Goal: Task Accomplishment & Management: Use online tool/utility

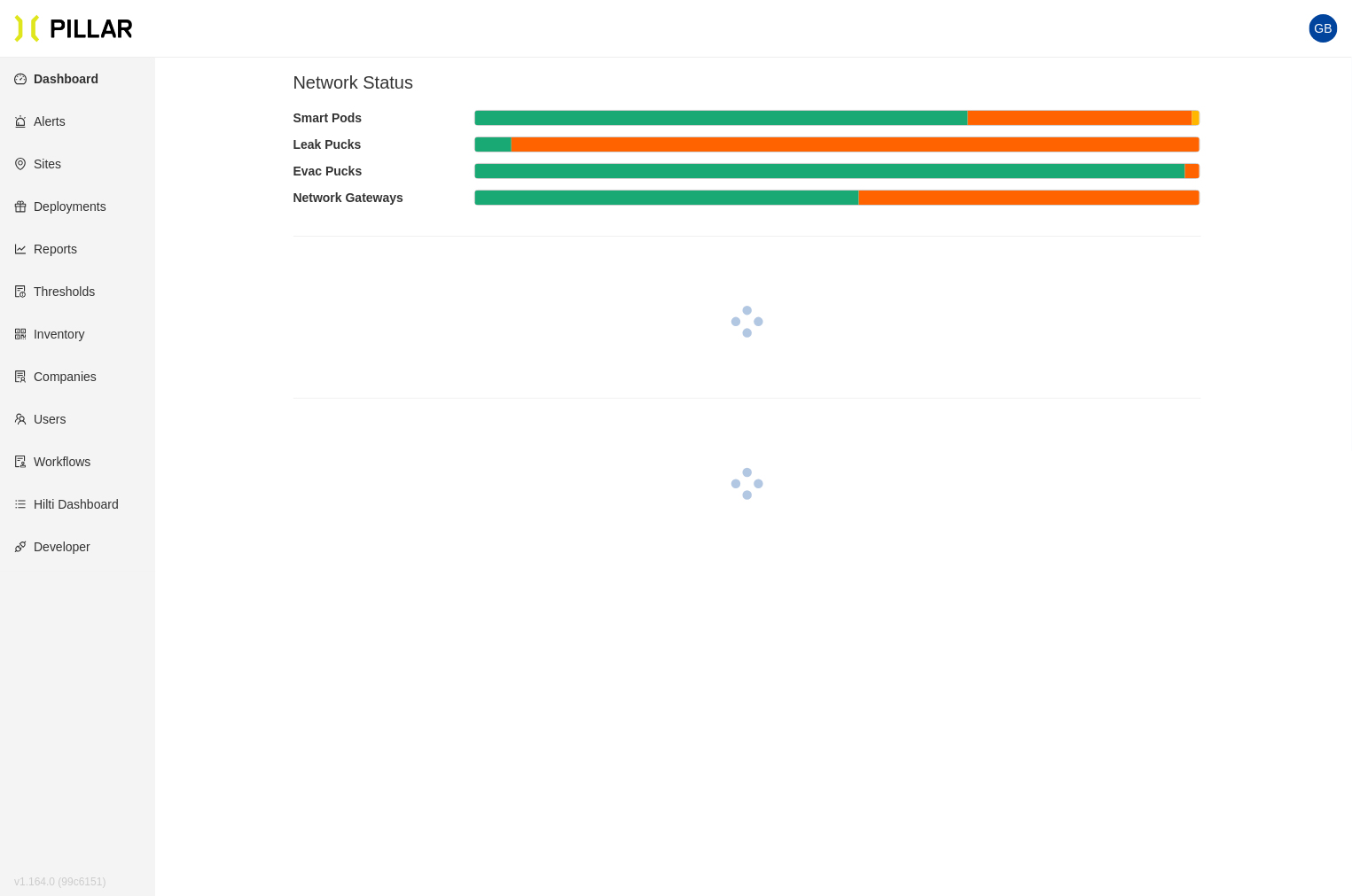
click at [62, 201] on link "Deployments" at bounding box center [60, 207] width 92 height 14
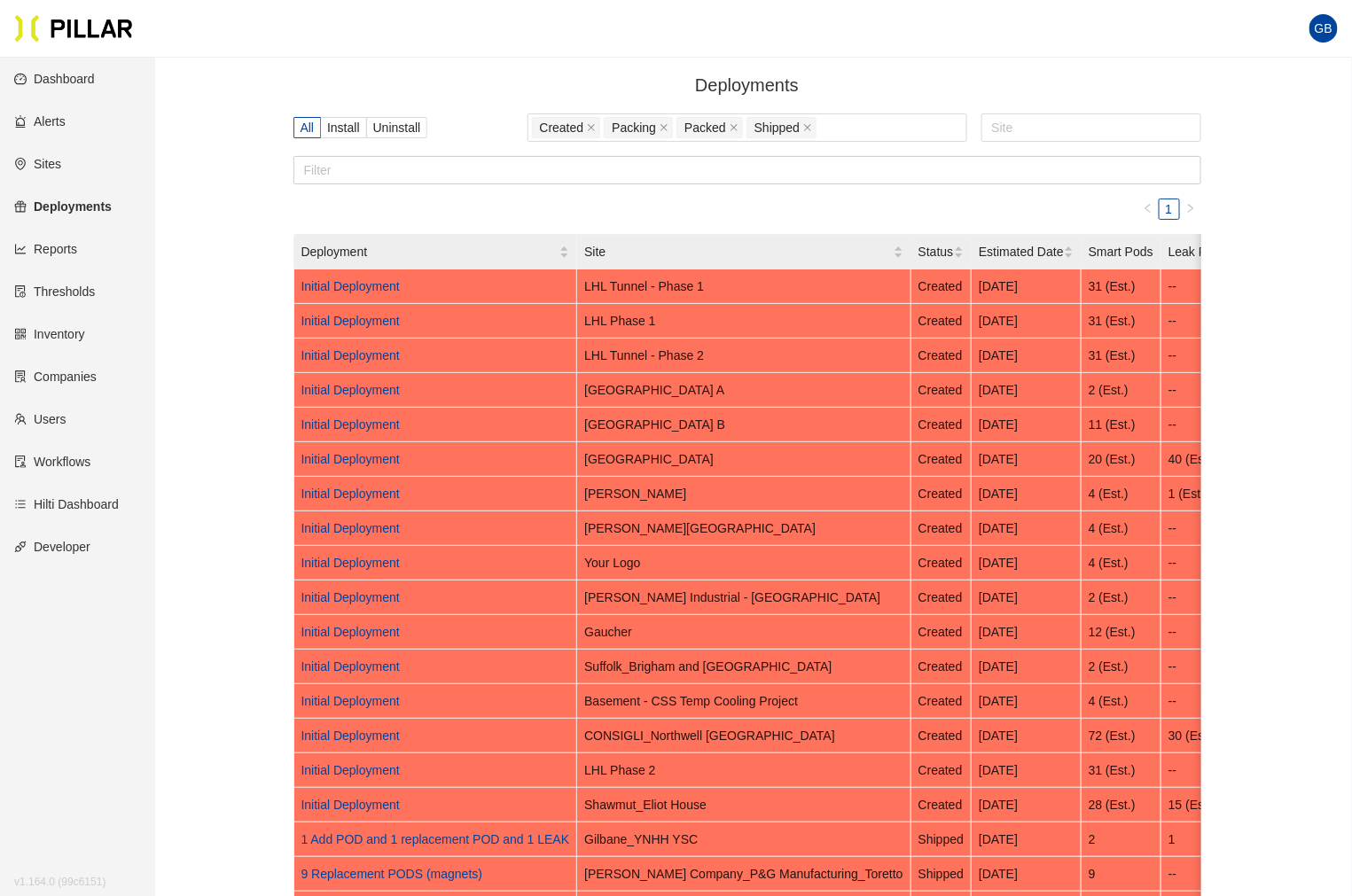
click at [50, 165] on link "Sites" at bounding box center [37, 164] width 47 height 14
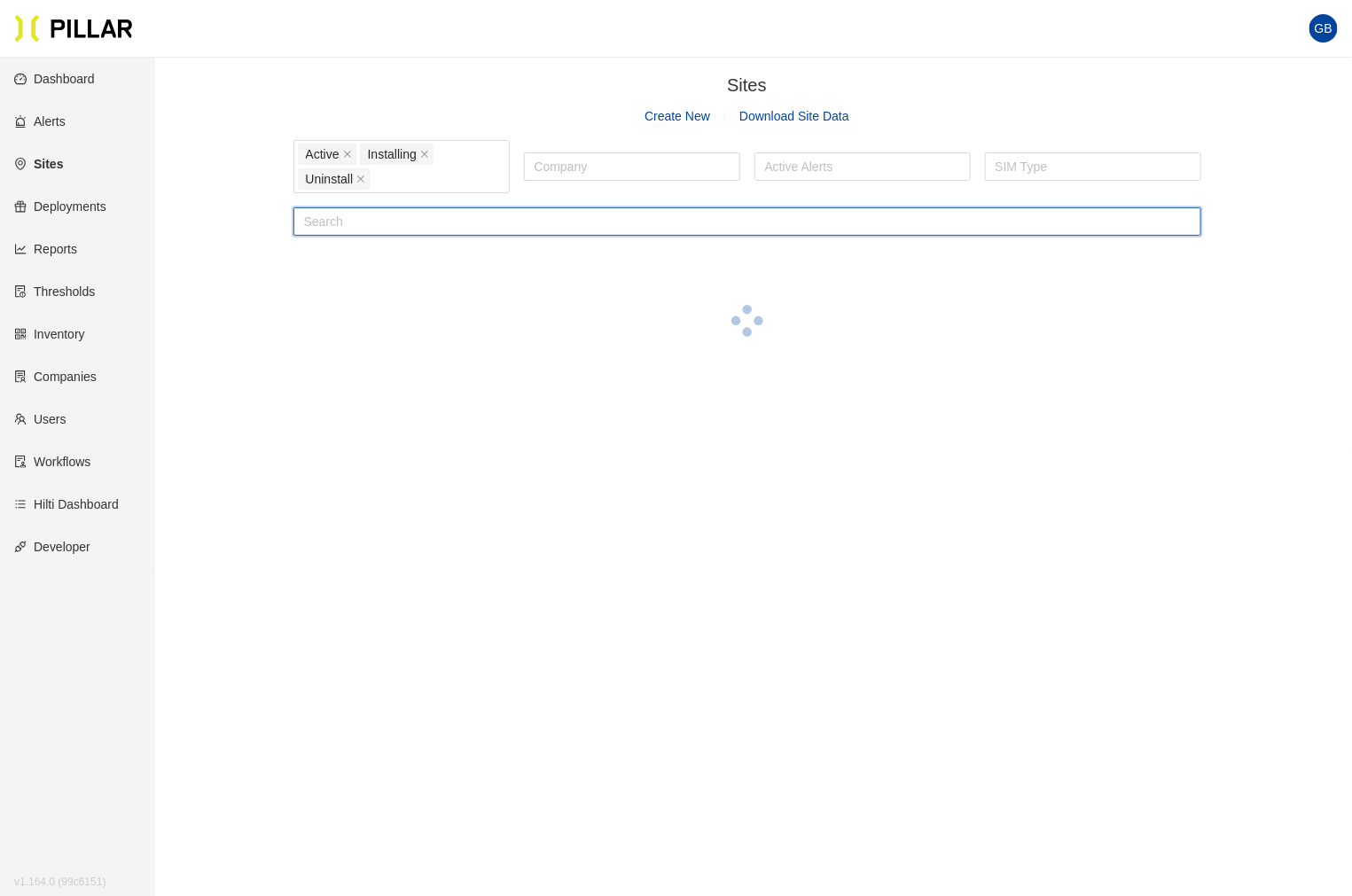
click at [342, 217] on input "text" at bounding box center [747, 222] width 908 height 28
type input "ynhh"
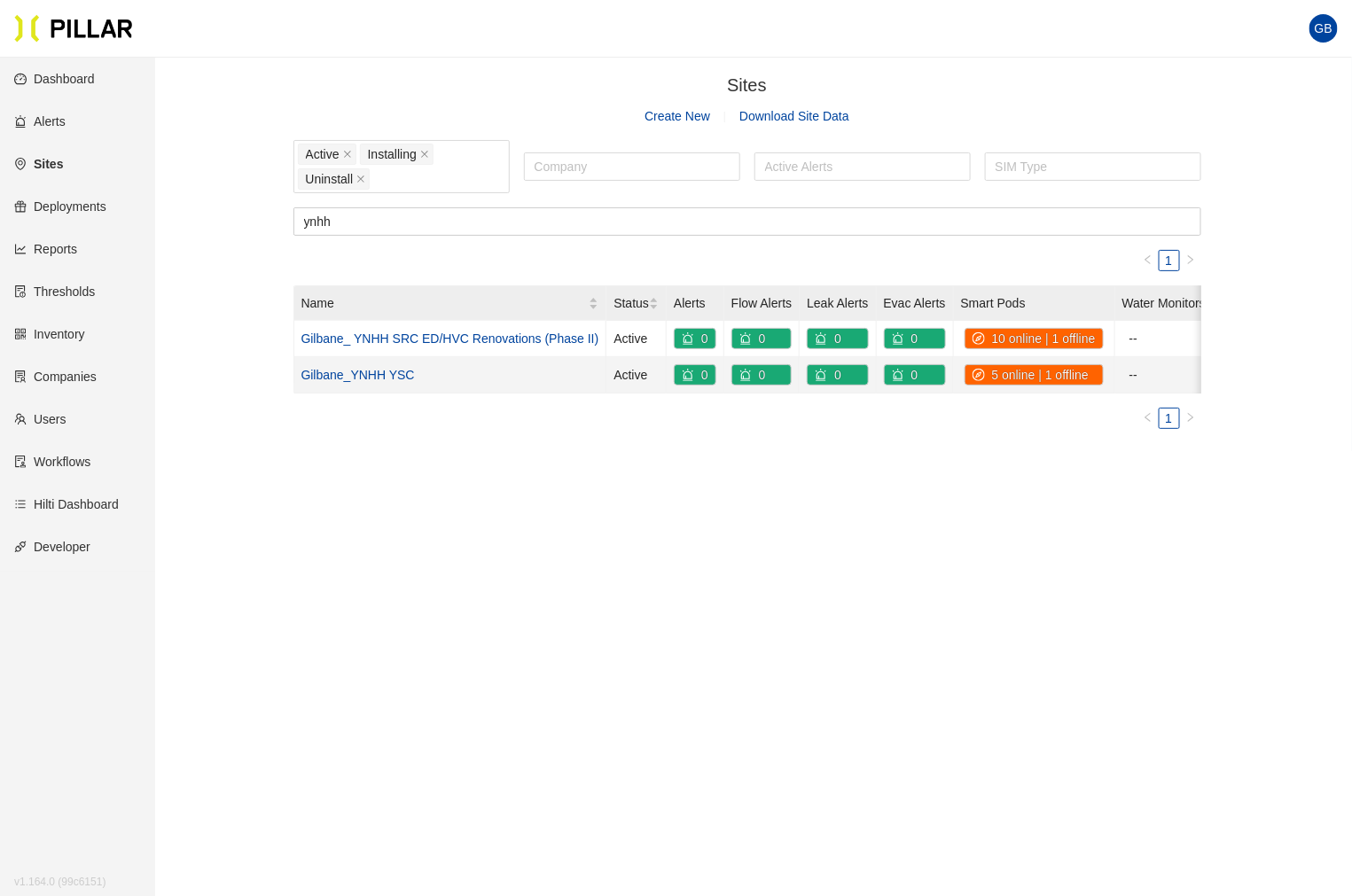
click at [362, 378] on link "Gilbane_YNHH YSC" at bounding box center [358, 375] width 114 height 14
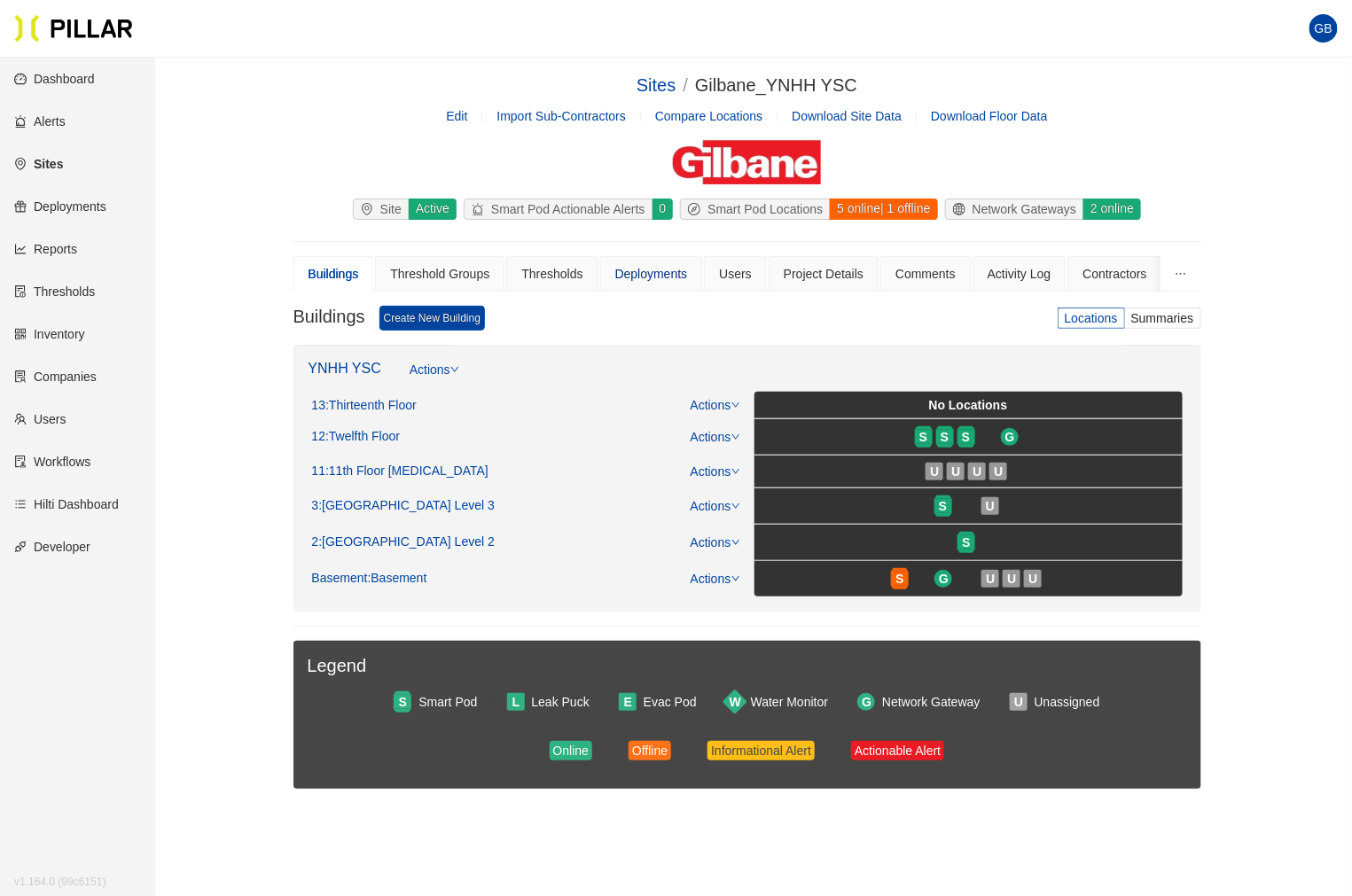
click at [657, 280] on div "Deployments" at bounding box center [651, 274] width 73 height 20
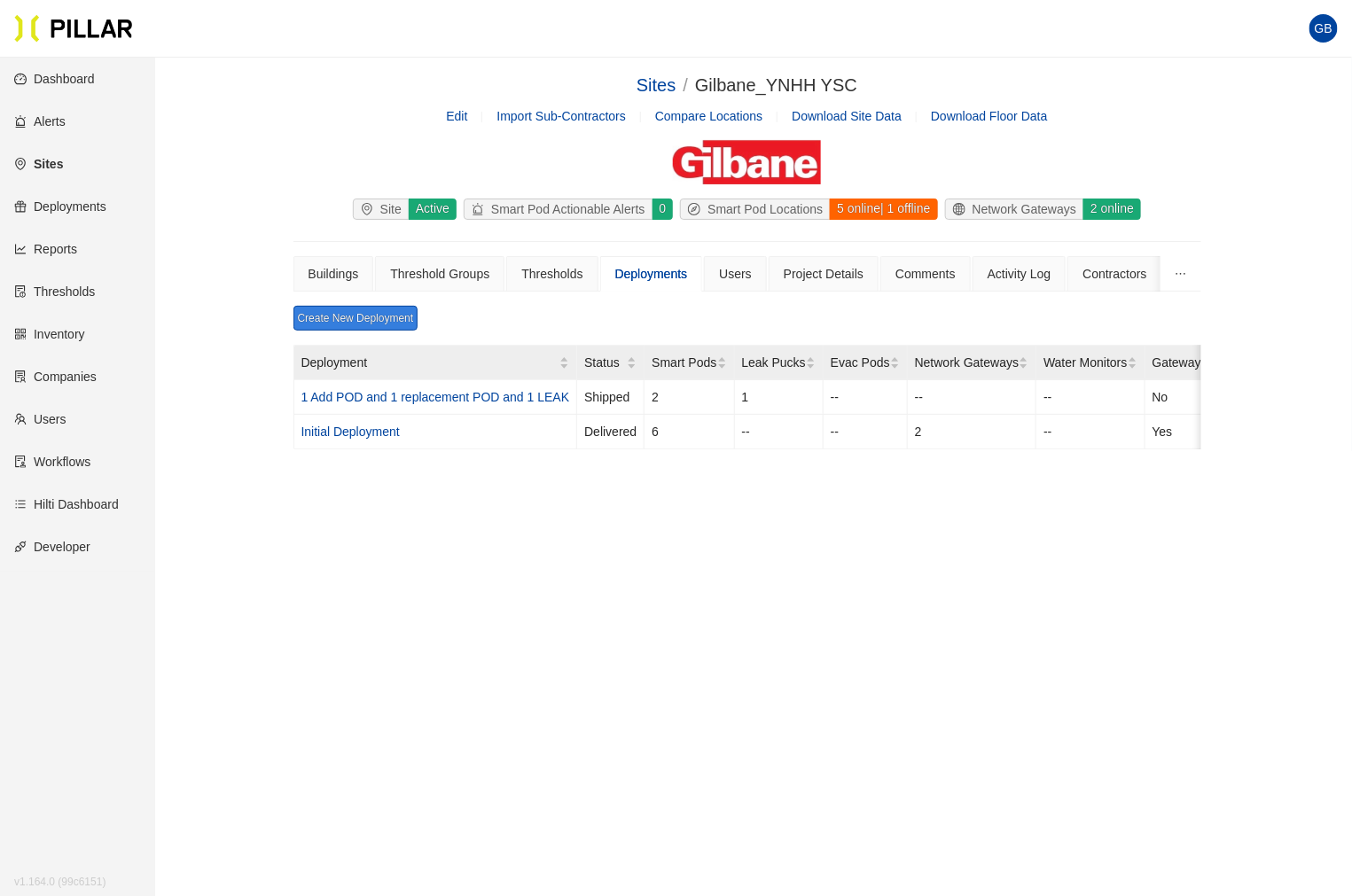
click at [358, 319] on link "Create New Deployment" at bounding box center [356, 318] width 125 height 25
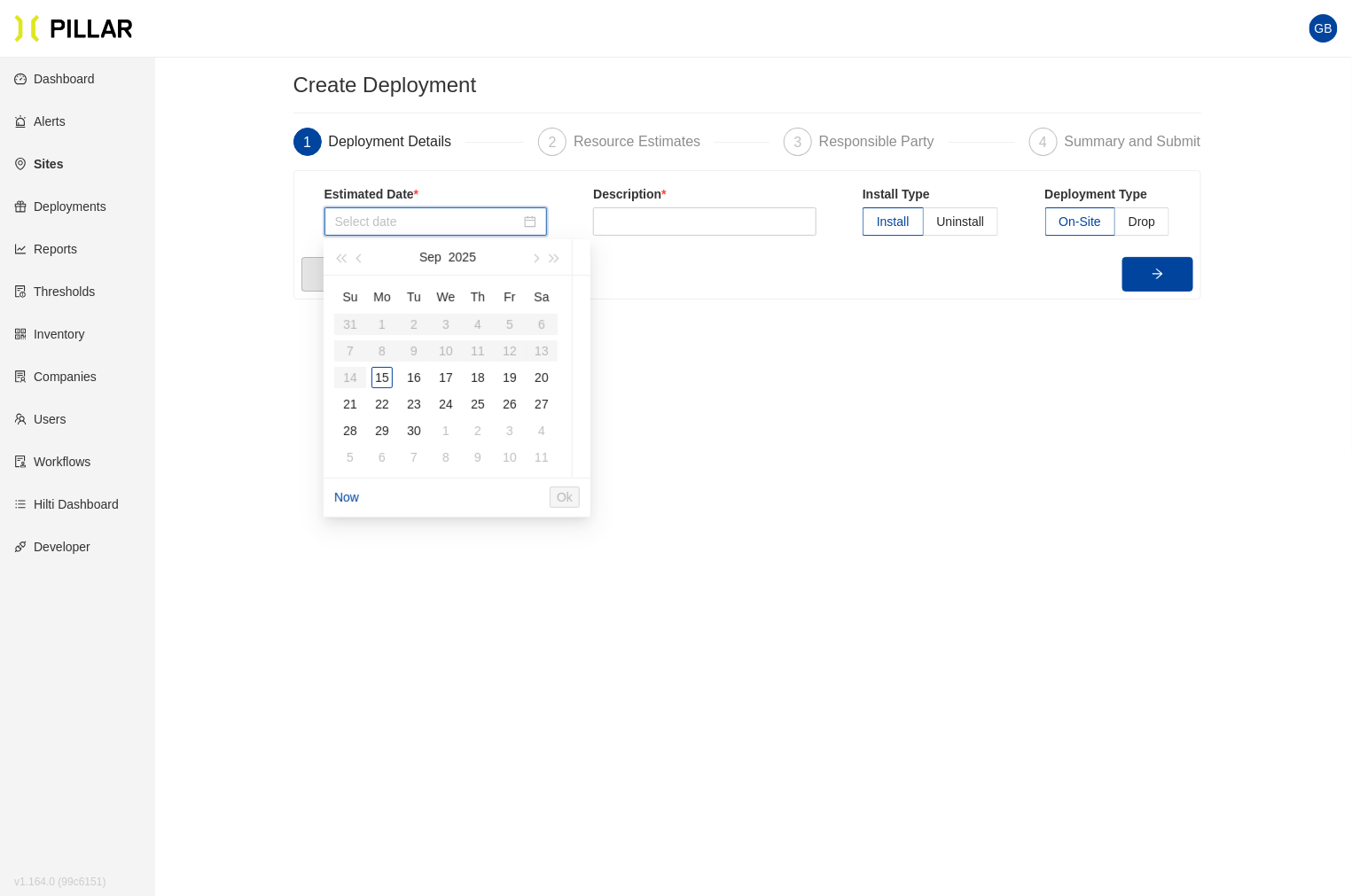
click at [489, 222] on input at bounding box center [428, 222] width 186 height 20
click at [748, 424] on main "Create Deployment 1 Deployment Details 2 Resource Estimates 3 Responsible Party…" at bounding box center [676, 506] width 1352 height 896
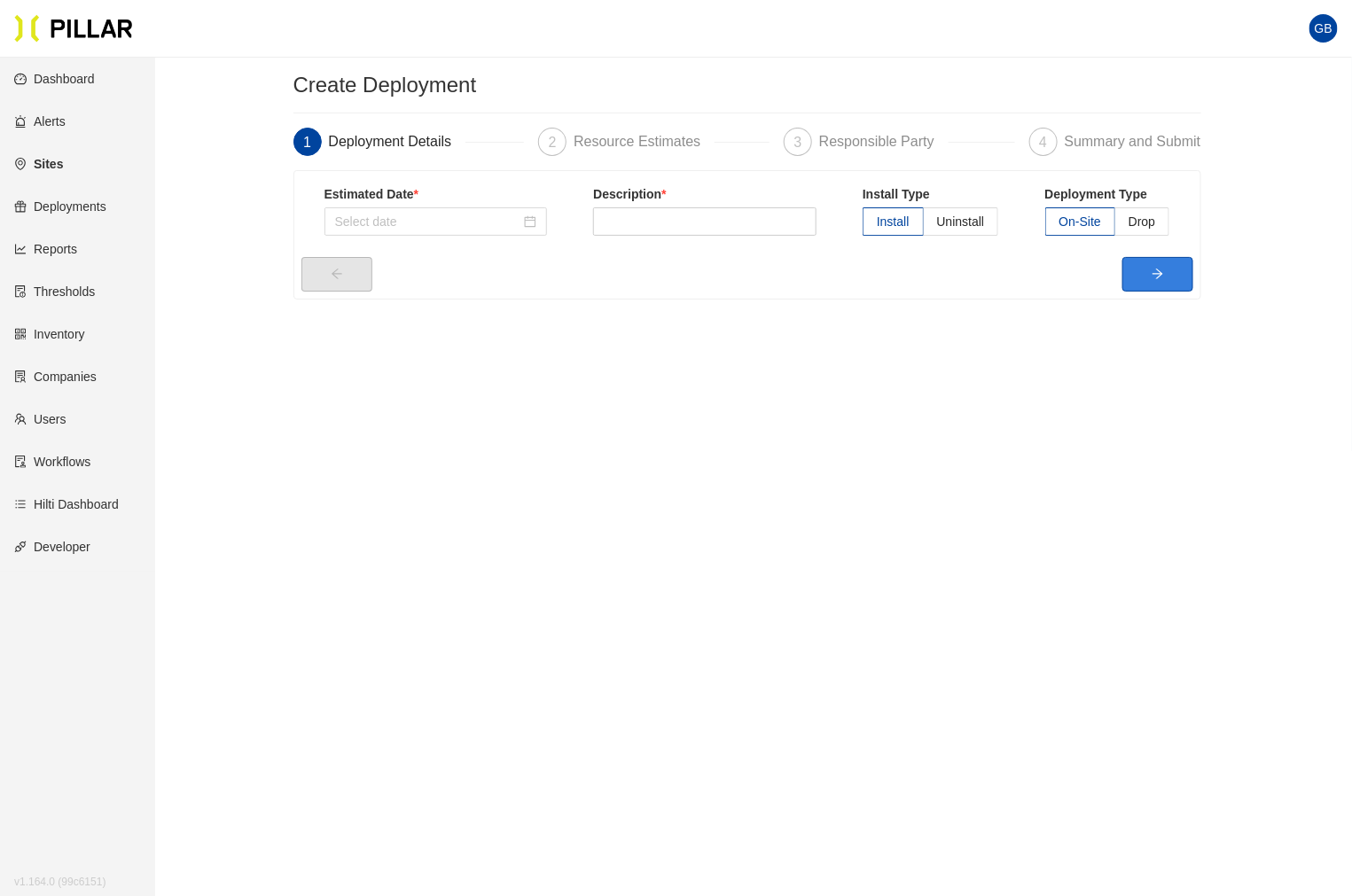
click at [1139, 271] on button "button" at bounding box center [1158, 274] width 71 height 35
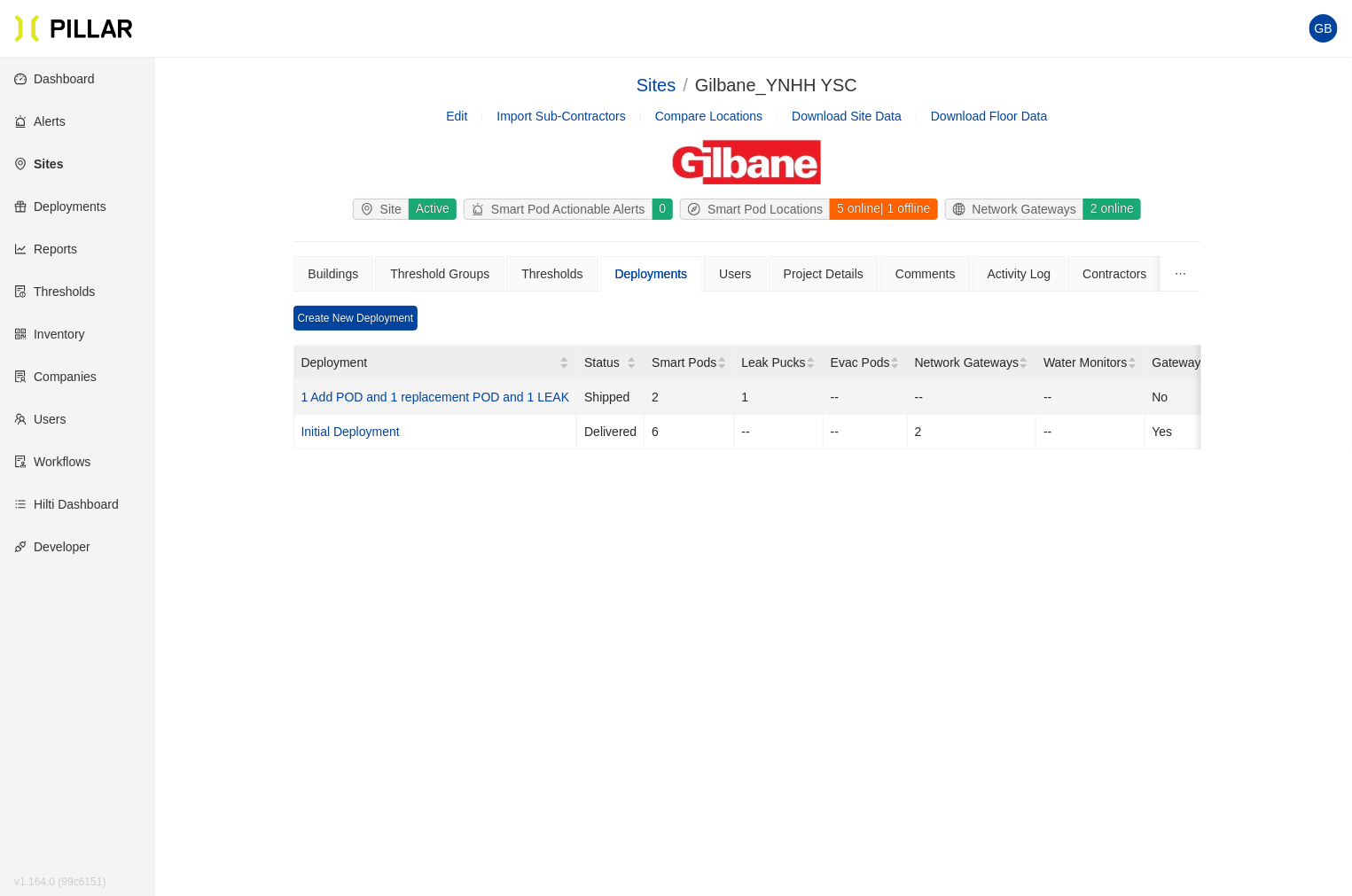
click at [466, 400] on link "1 Add POD and 1 replacement POD and 1 LEAK" at bounding box center [436, 397] width 269 height 14
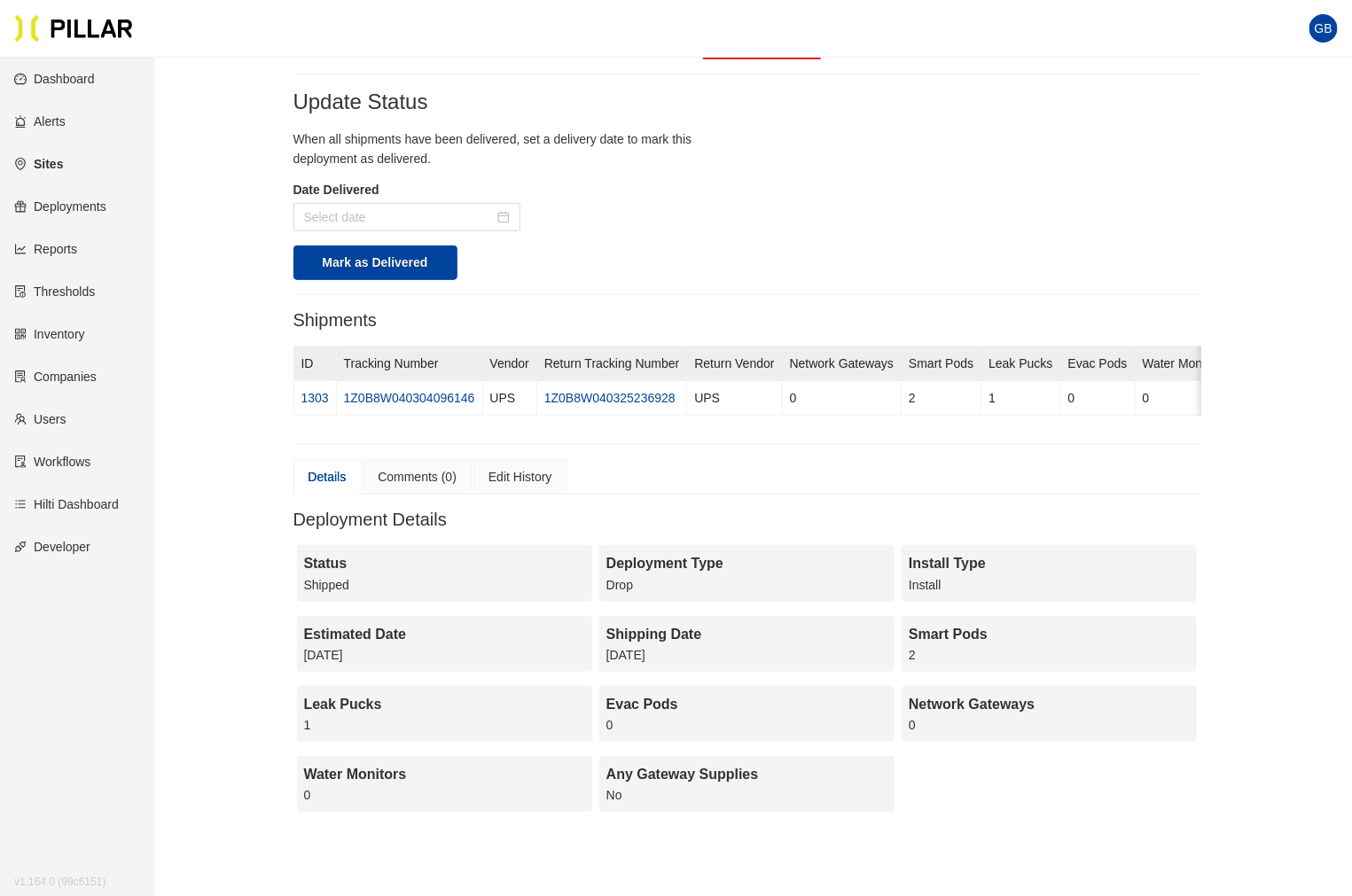
scroll to position [197, 0]
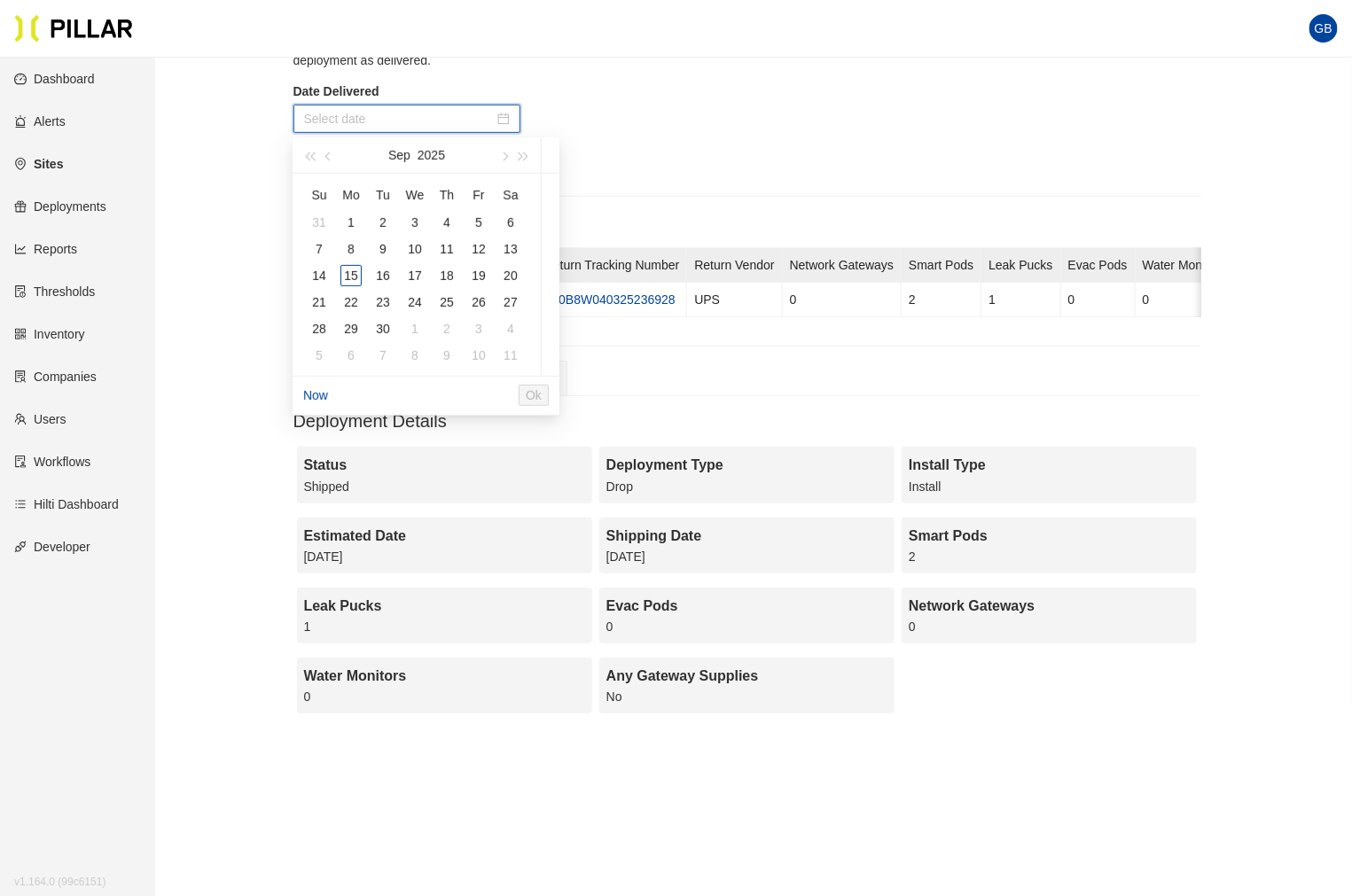
click at [424, 115] on input at bounding box center [399, 119] width 190 height 20
click at [353, 271] on div "15" at bounding box center [351, 276] width 21 height 21
type input "[DATE]"
click at [578, 397] on span "Ok" at bounding box center [570, 396] width 16 height 20
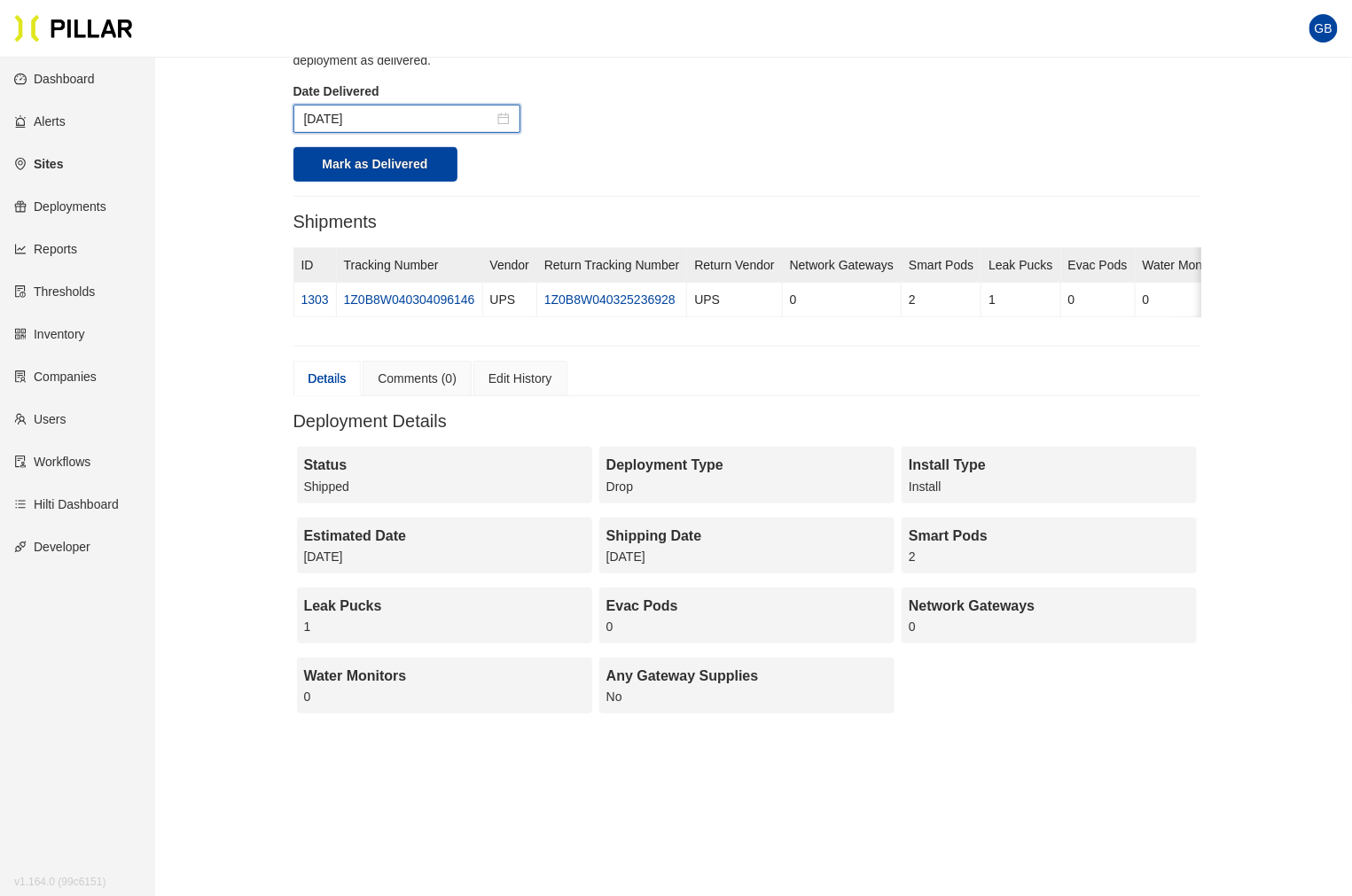
click at [1038, 181] on form "When all shipments have been delivered, set a delivery date to mark this deploy…" at bounding box center [747, 106] width 908 height 151
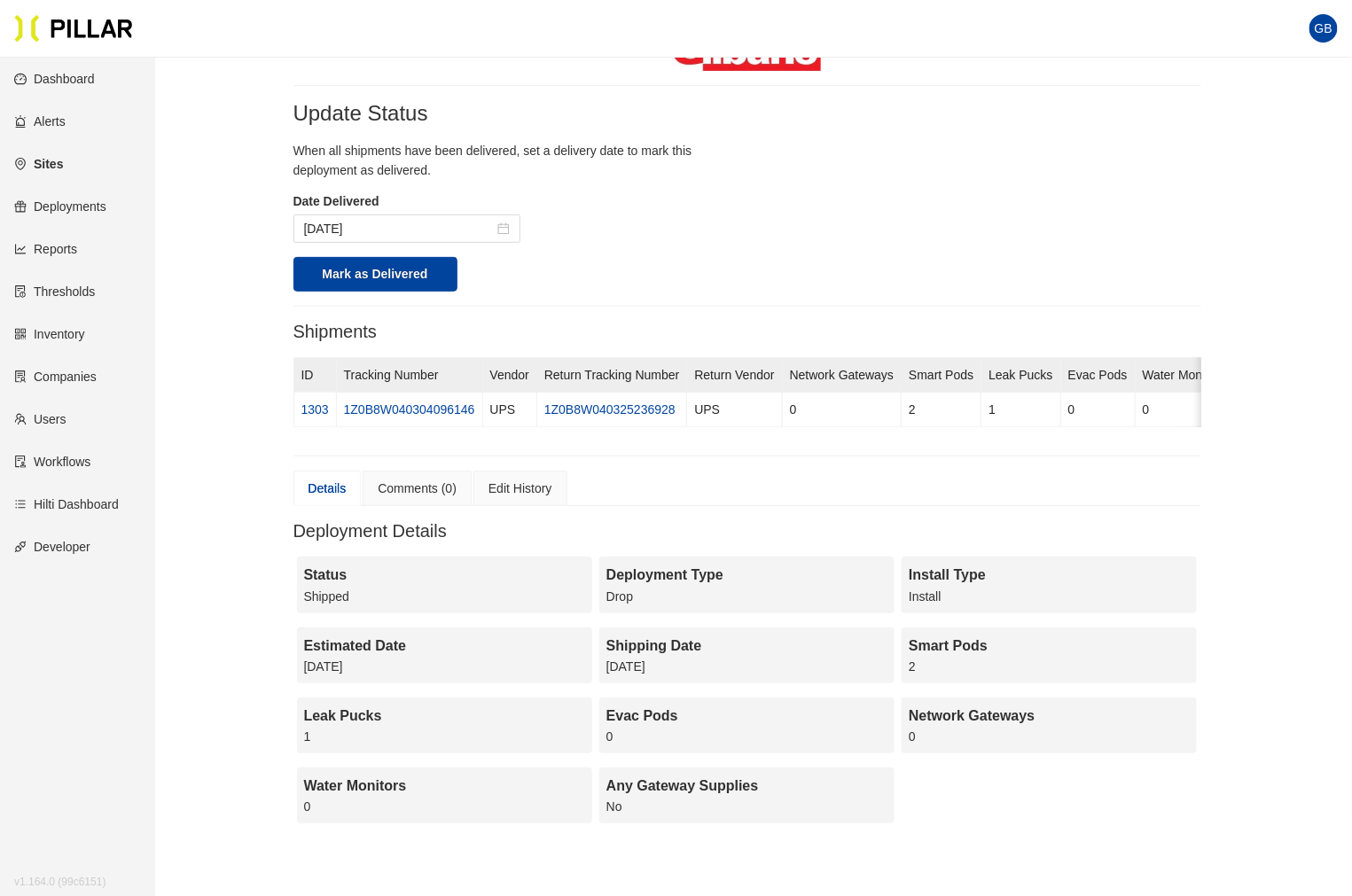
scroll to position [0, 0]
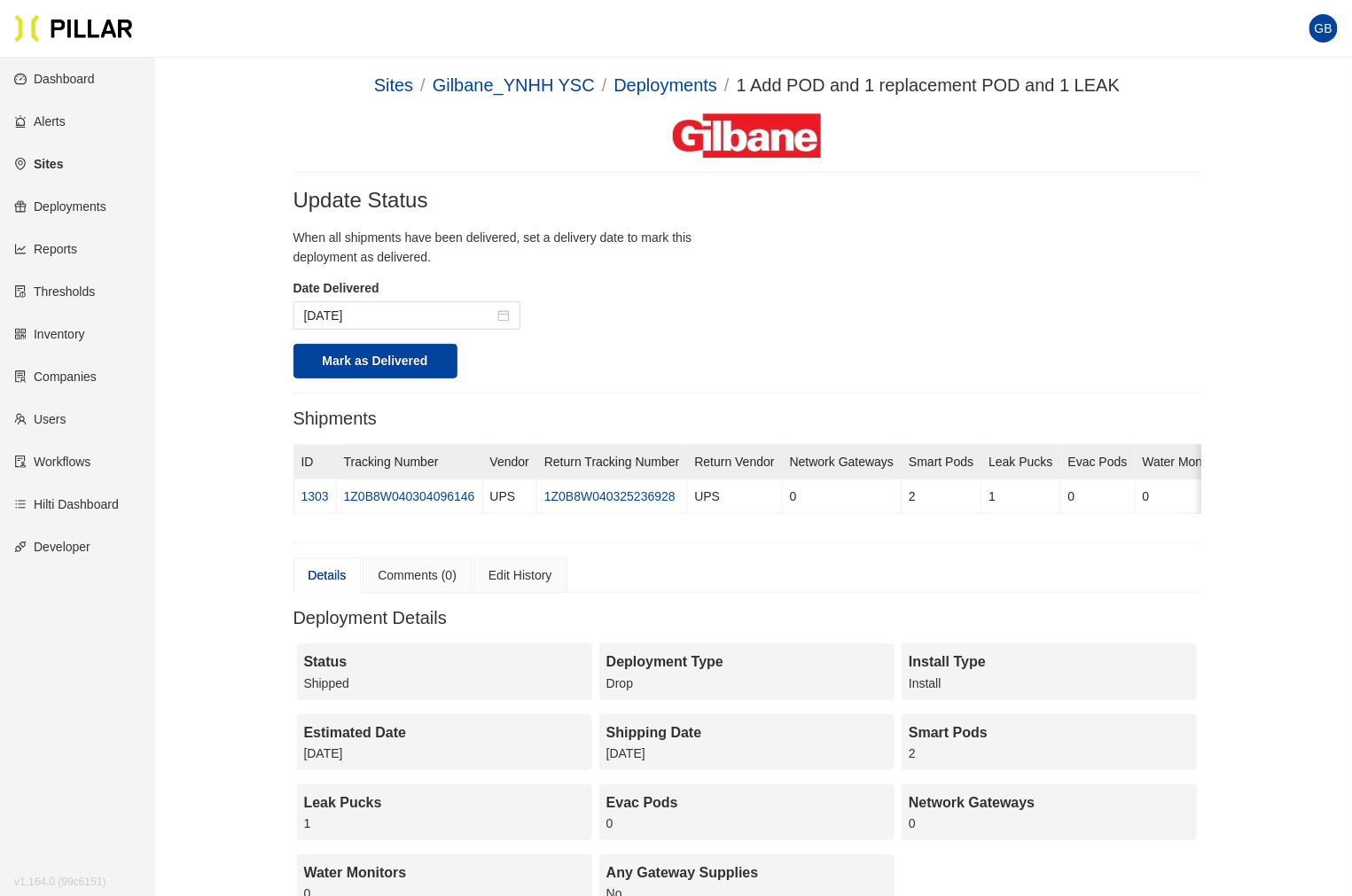
click at [743, 334] on form "When all shipments have been delivered, set a delivery date to mark this deploy…" at bounding box center [747, 303] width 908 height 151
click at [702, 592] on div "Details Comments (0) Edit History" at bounding box center [747, 576] width 908 height 35
click at [694, 351] on form "When all shipments have been delivered, set a delivery date to mark this deploy…" at bounding box center [747, 303] width 908 height 151
click at [670, 89] on link "Deployments" at bounding box center [665, 85] width 104 height 20
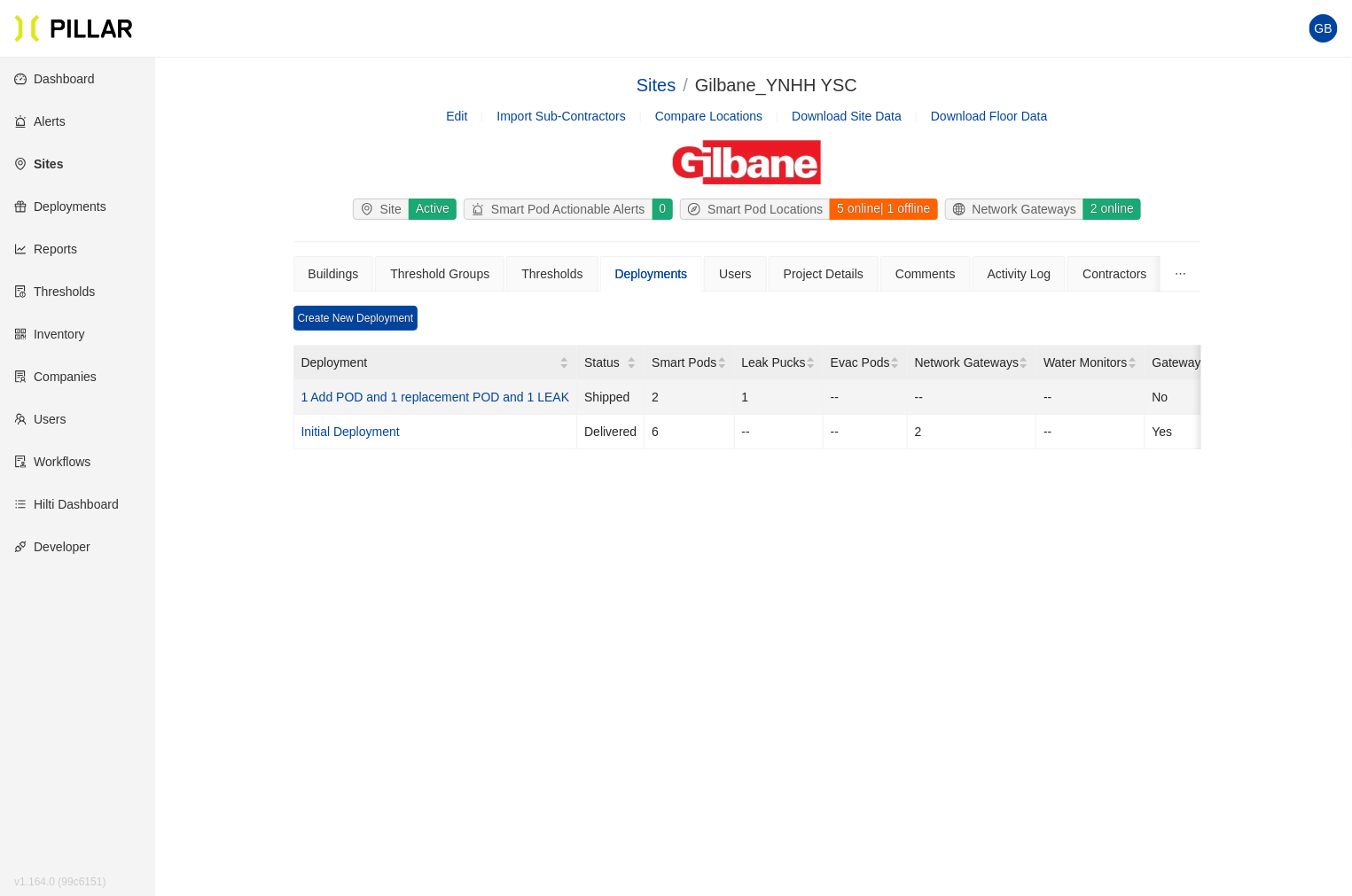
click at [494, 395] on link "1 Add POD and 1 replacement POD and 1 LEAK" at bounding box center [436, 397] width 269 height 14
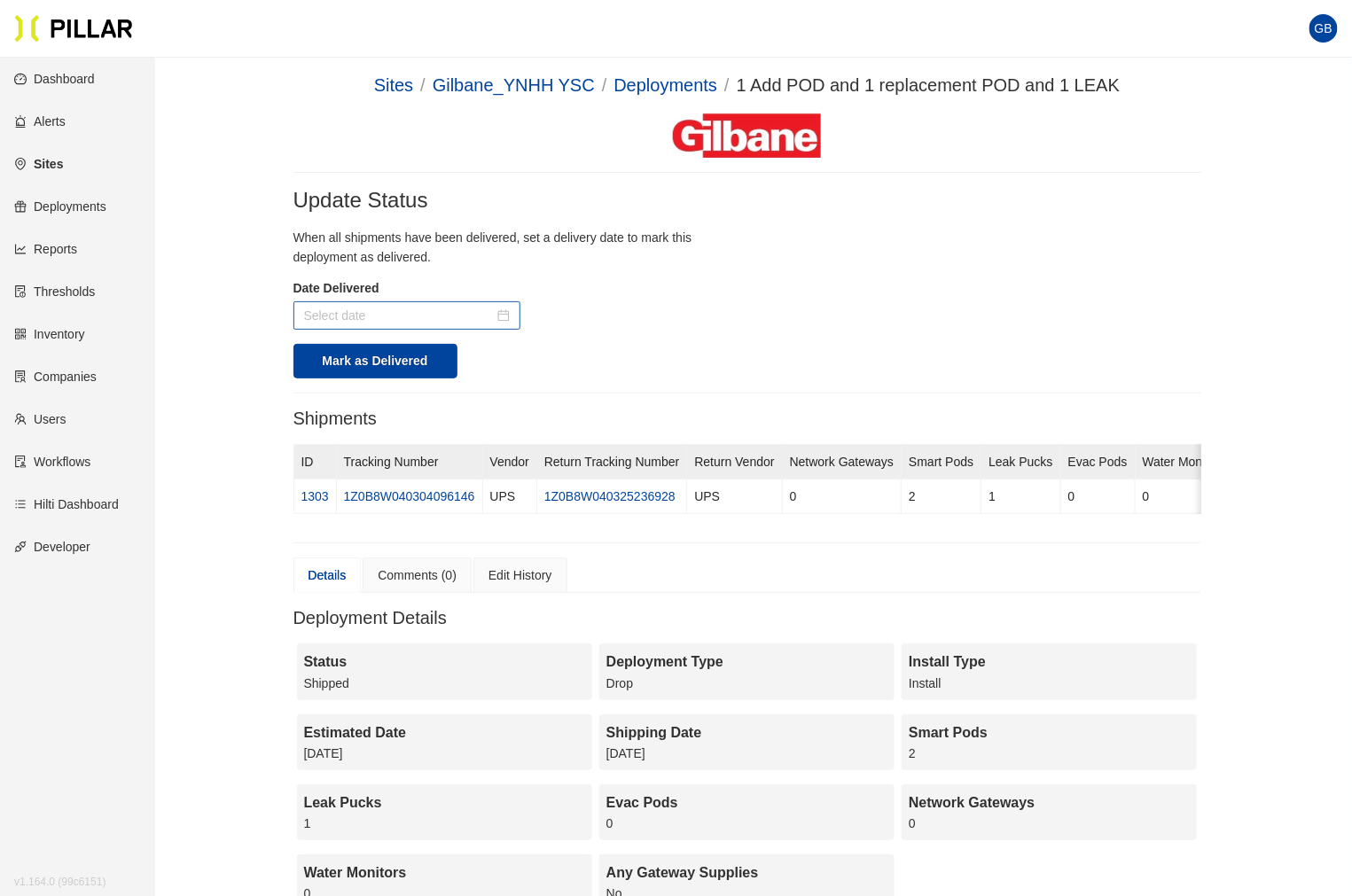
click at [466, 312] on input at bounding box center [399, 316] width 190 height 20
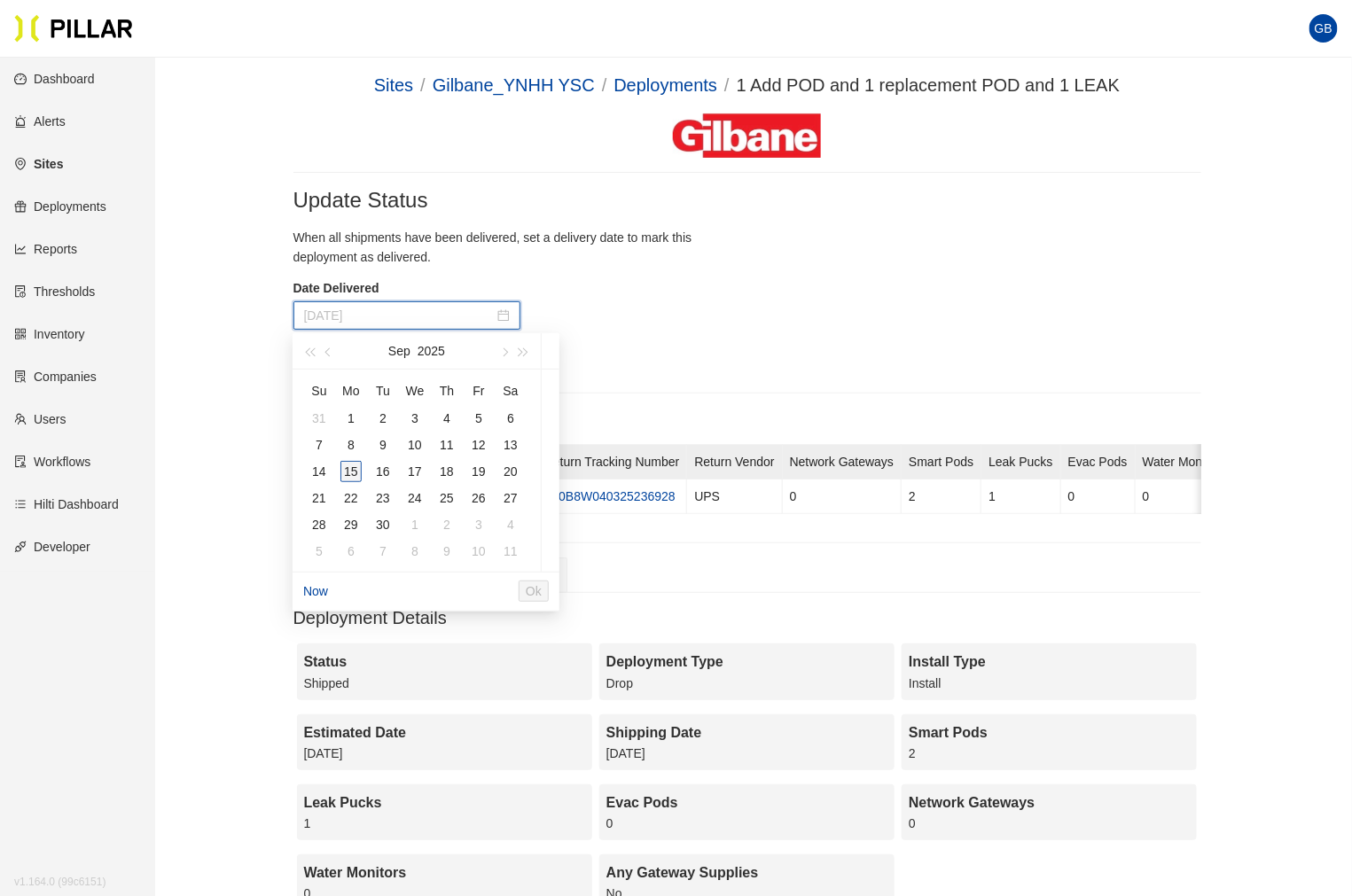
click at [350, 470] on div "15" at bounding box center [351, 472] width 21 height 21
type input "[DATE]"
click at [585, 594] on button "Ok" at bounding box center [570, 592] width 30 height 21
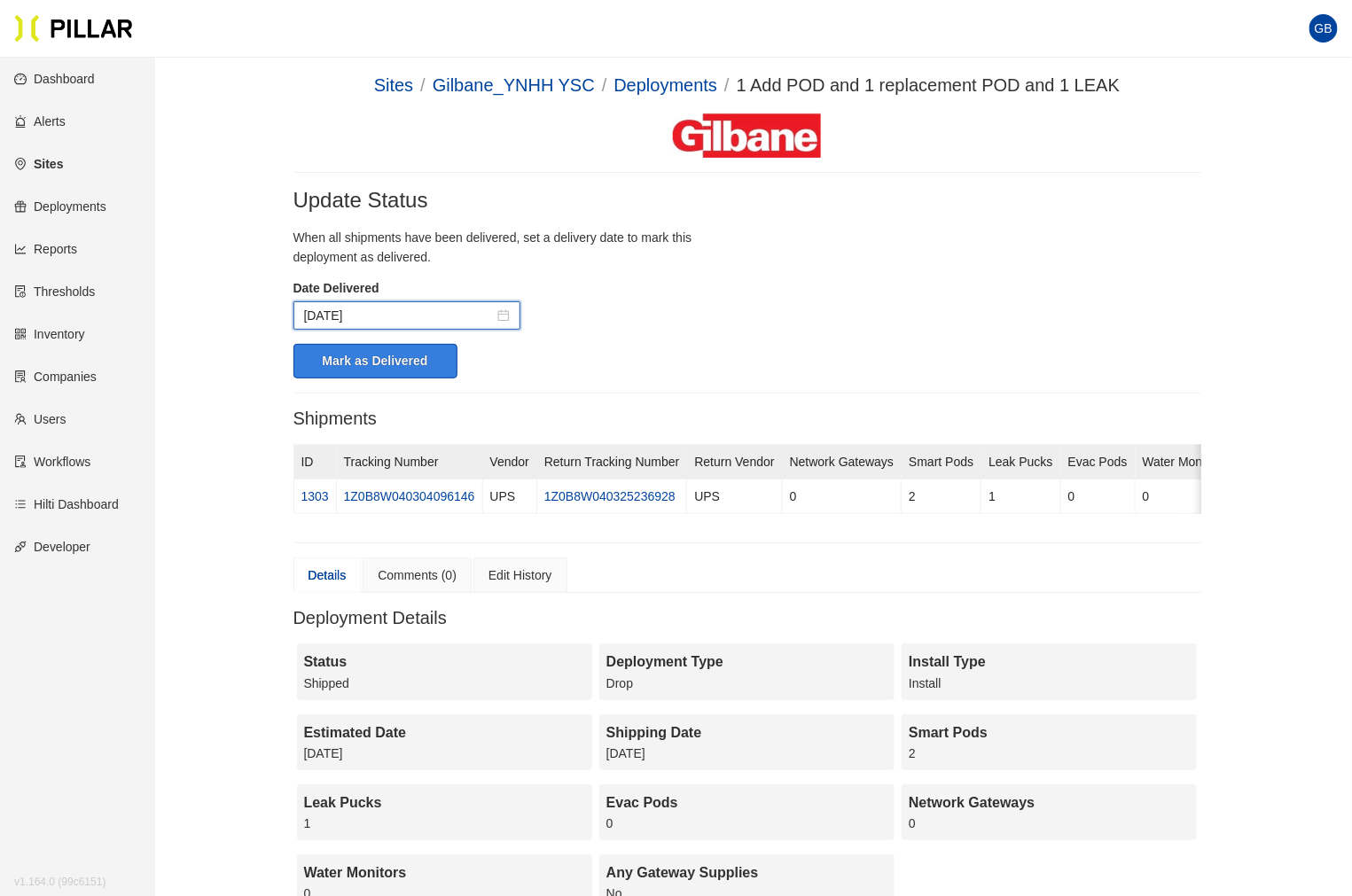
click at [401, 358] on button "Mark as Delivered" at bounding box center [375, 361] width 164 height 35
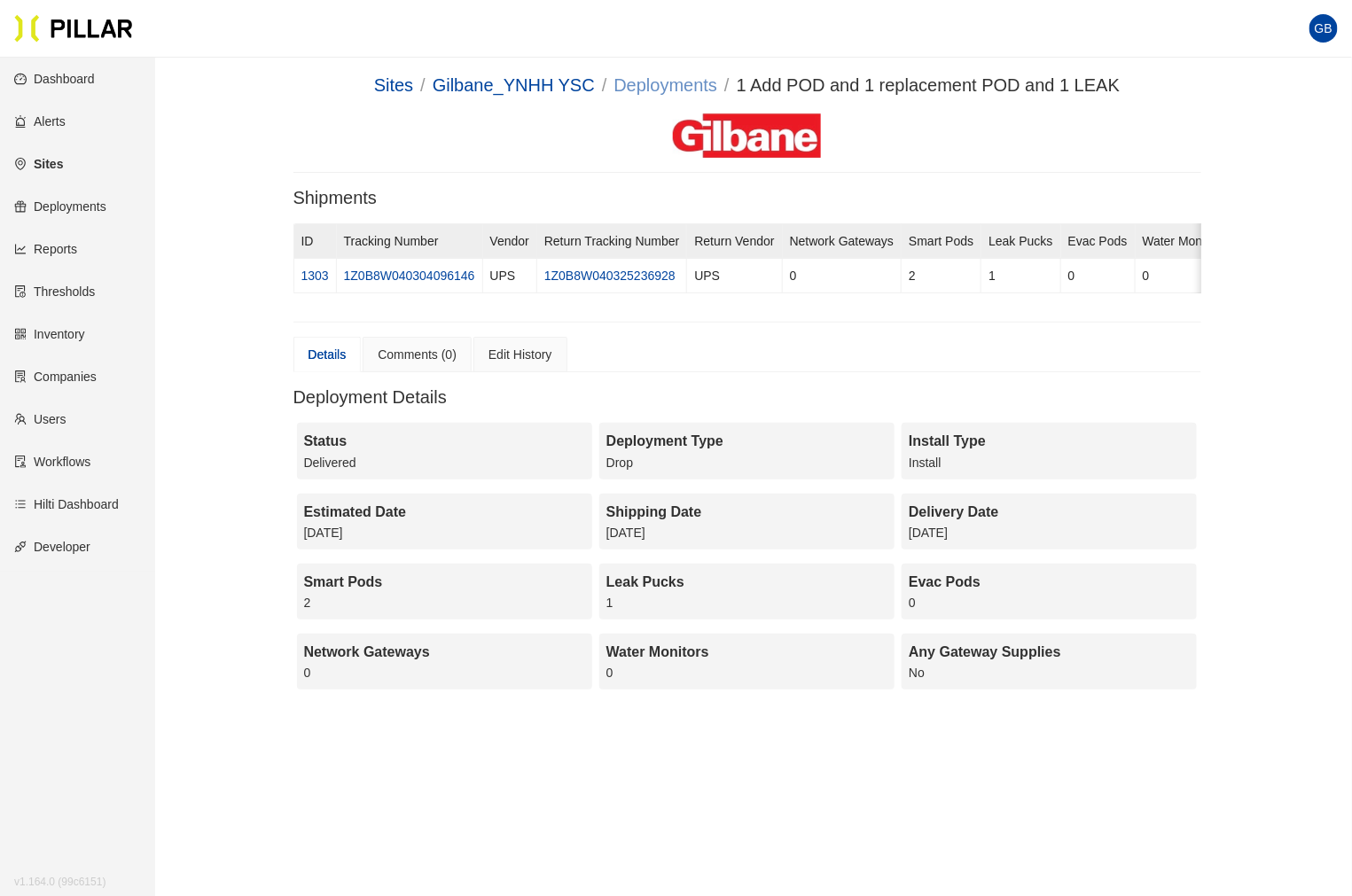
click at [680, 84] on link "Deployments" at bounding box center [665, 85] width 104 height 20
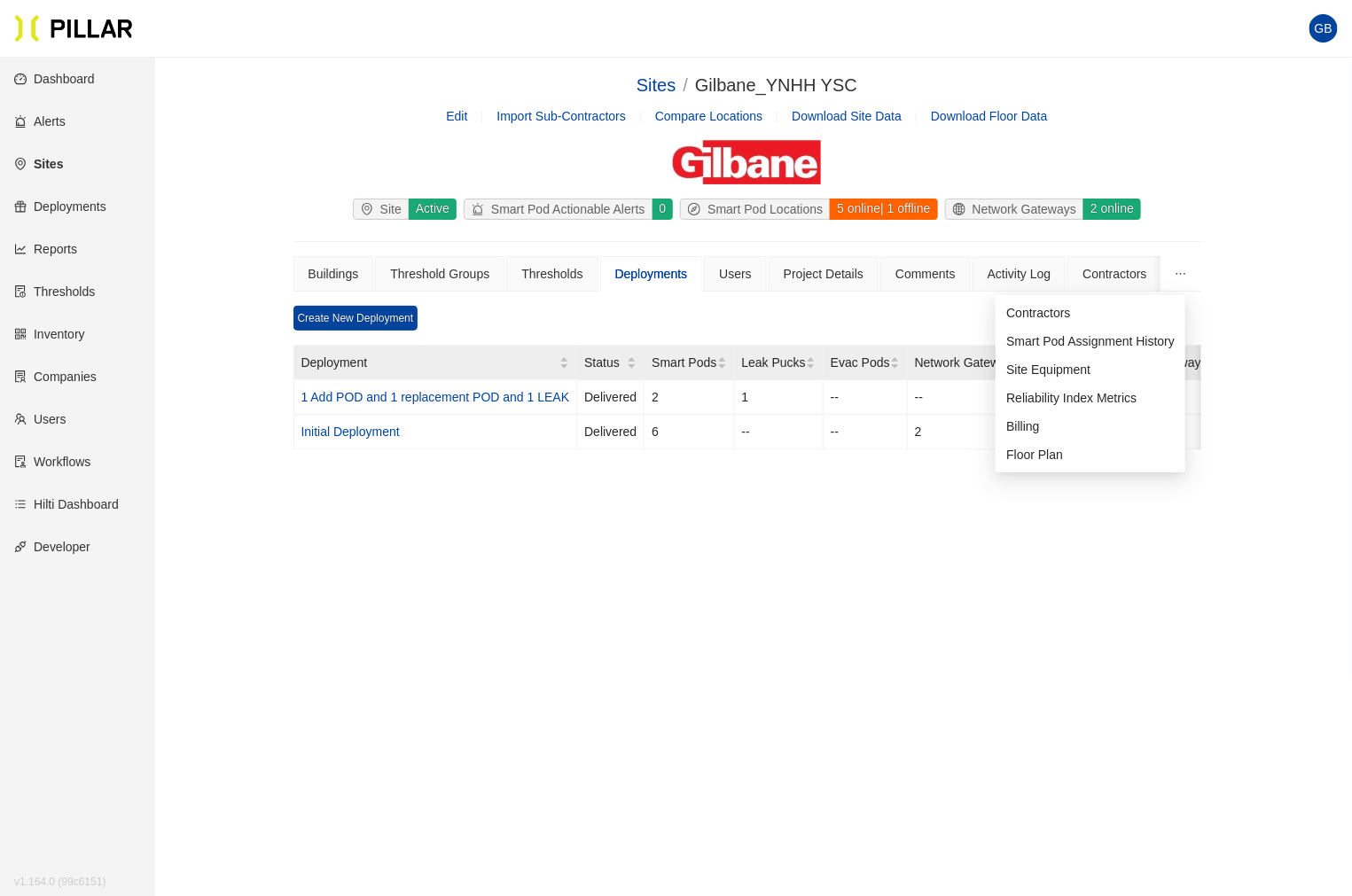
click at [1176, 268] on icon "ellipsis" at bounding box center [1181, 274] width 12 height 12
click at [1110, 370] on li "Site Equipment" at bounding box center [1090, 370] width 190 height 28
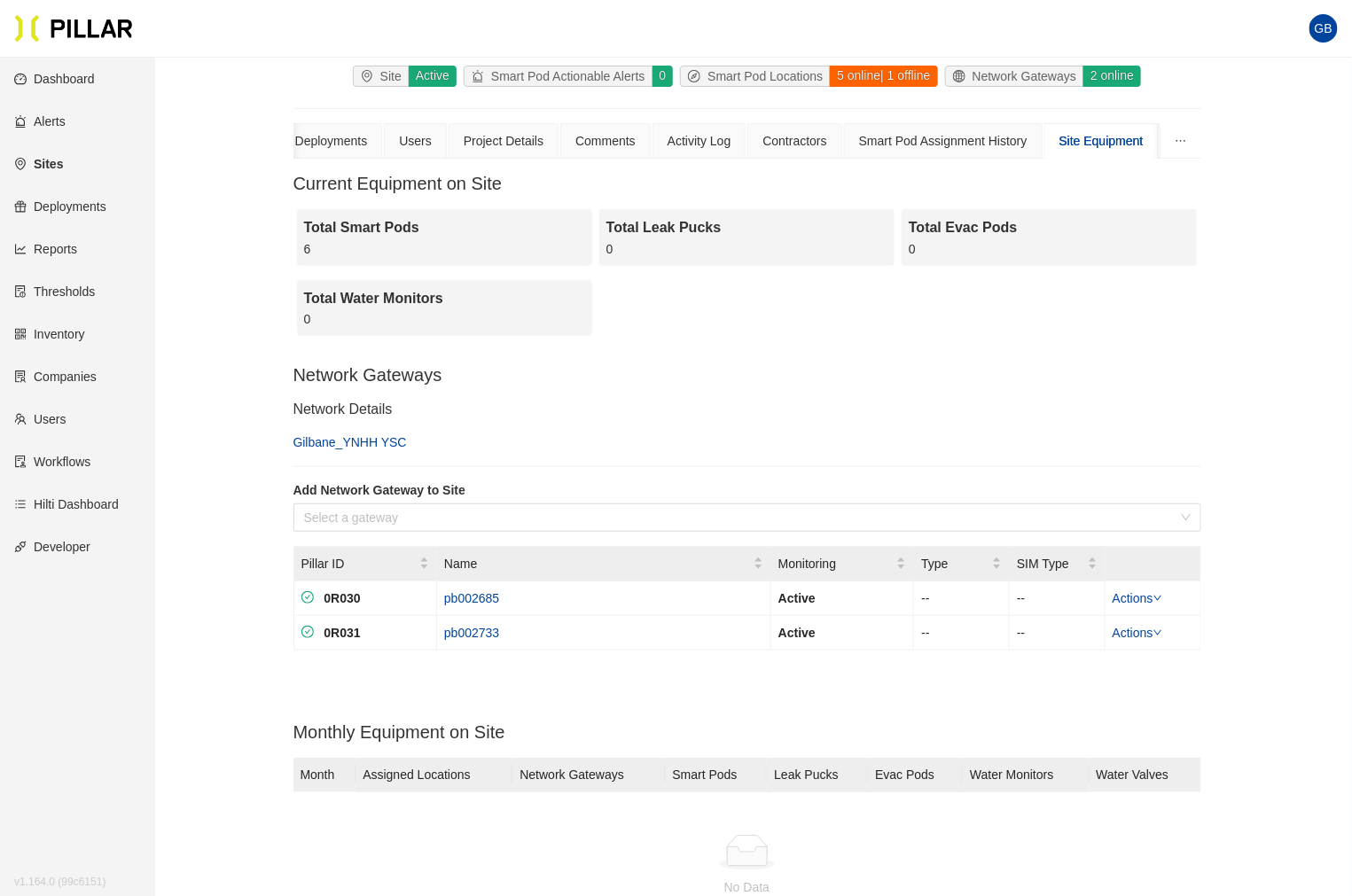
scroll to position [98, 0]
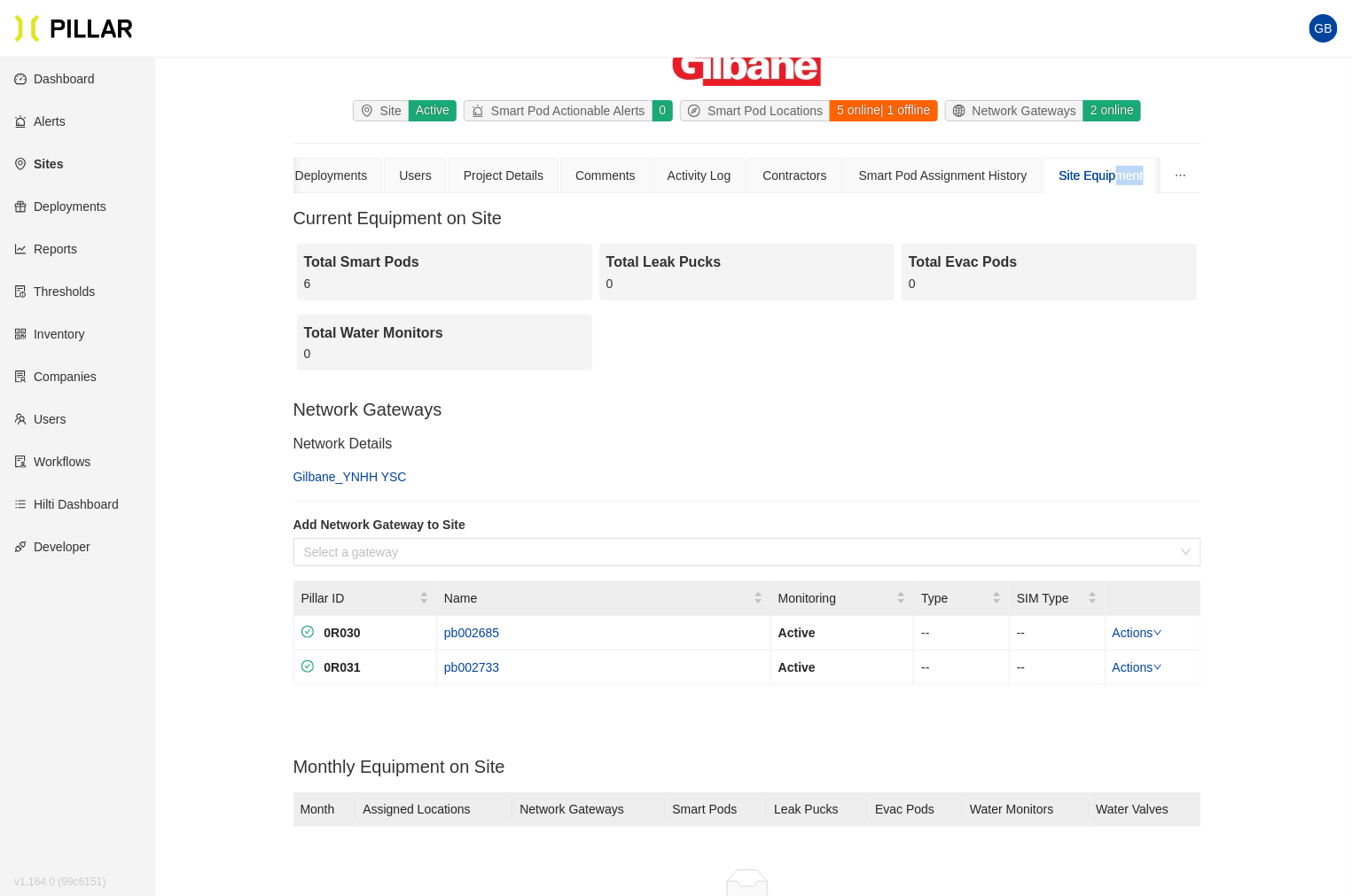
drag, startPoint x: 1136, startPoint y: 173, endPoint x: 1171, endPoint y: 184, distance: 36.7
click at [1146, 171] on div "Site Equipment" at bounding box center [1101, 176] width 114 height 35
click at [1183, 174] on icon "ellipsis" at bounding box center [1181, 176] width 12 height 12
click at [1108, 174] on div "Site Equipment" at bounding box center [1101, 176] width 84 height 20
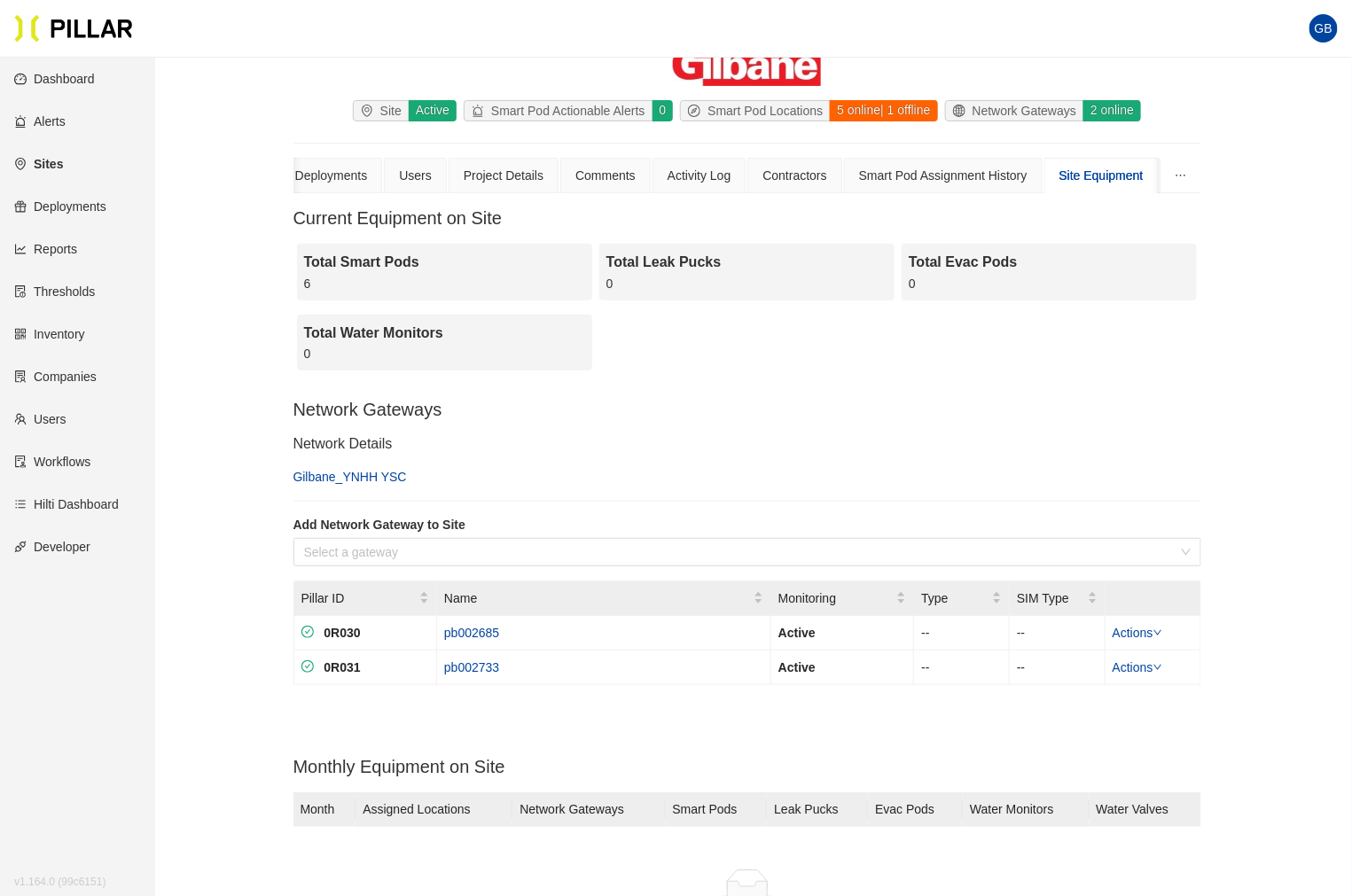
click at [809, 400] on h3 "Network Gateways" at bounding box center [747, 410] width 908 height 22
click at [1099, 176] on div "Site Equipment" at bounding box center [1101, 176] width 84 height 20
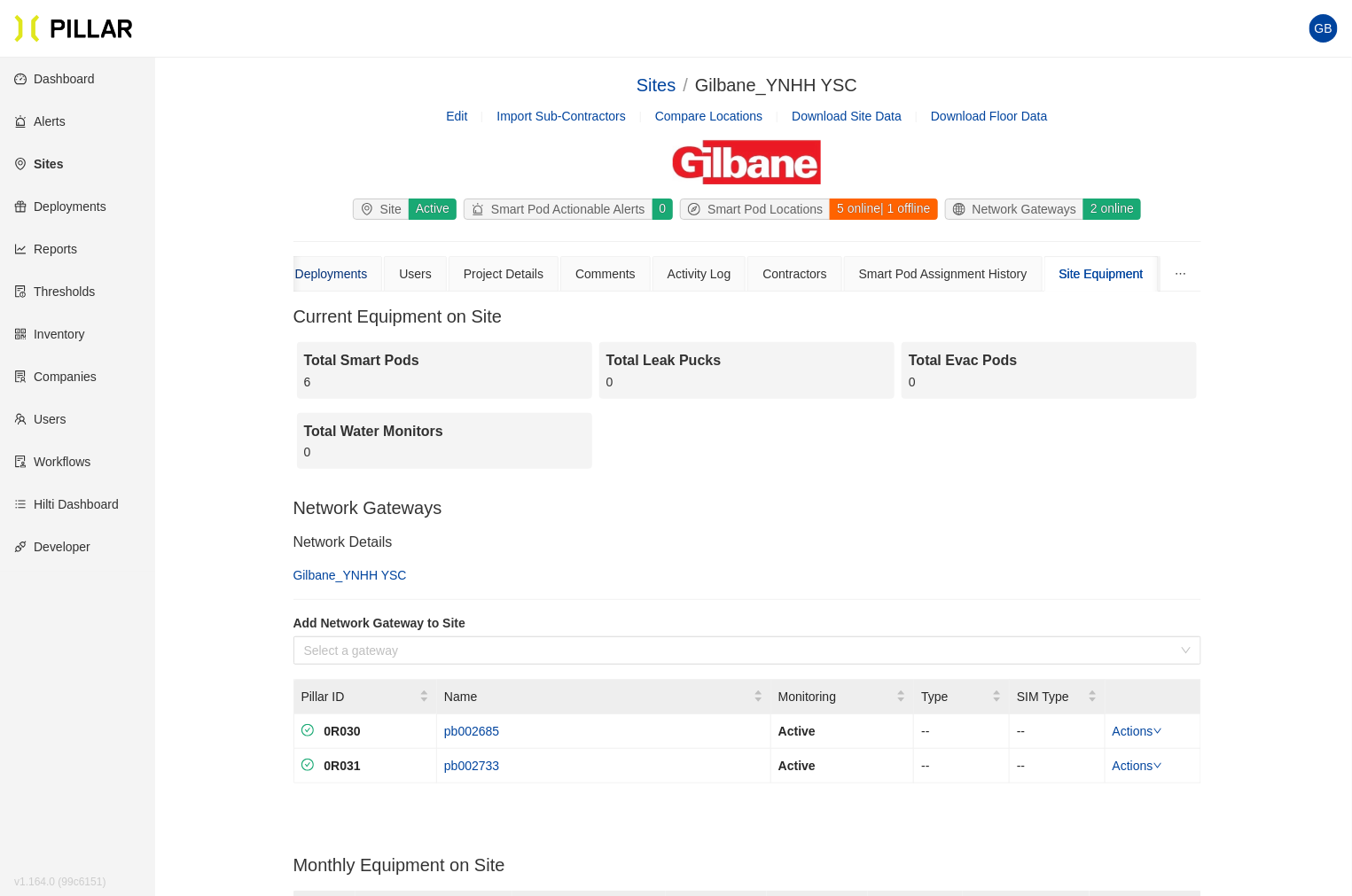
click at [328, 269] on div "Deployments" at bounding box center [332, 274] width 73 height 20
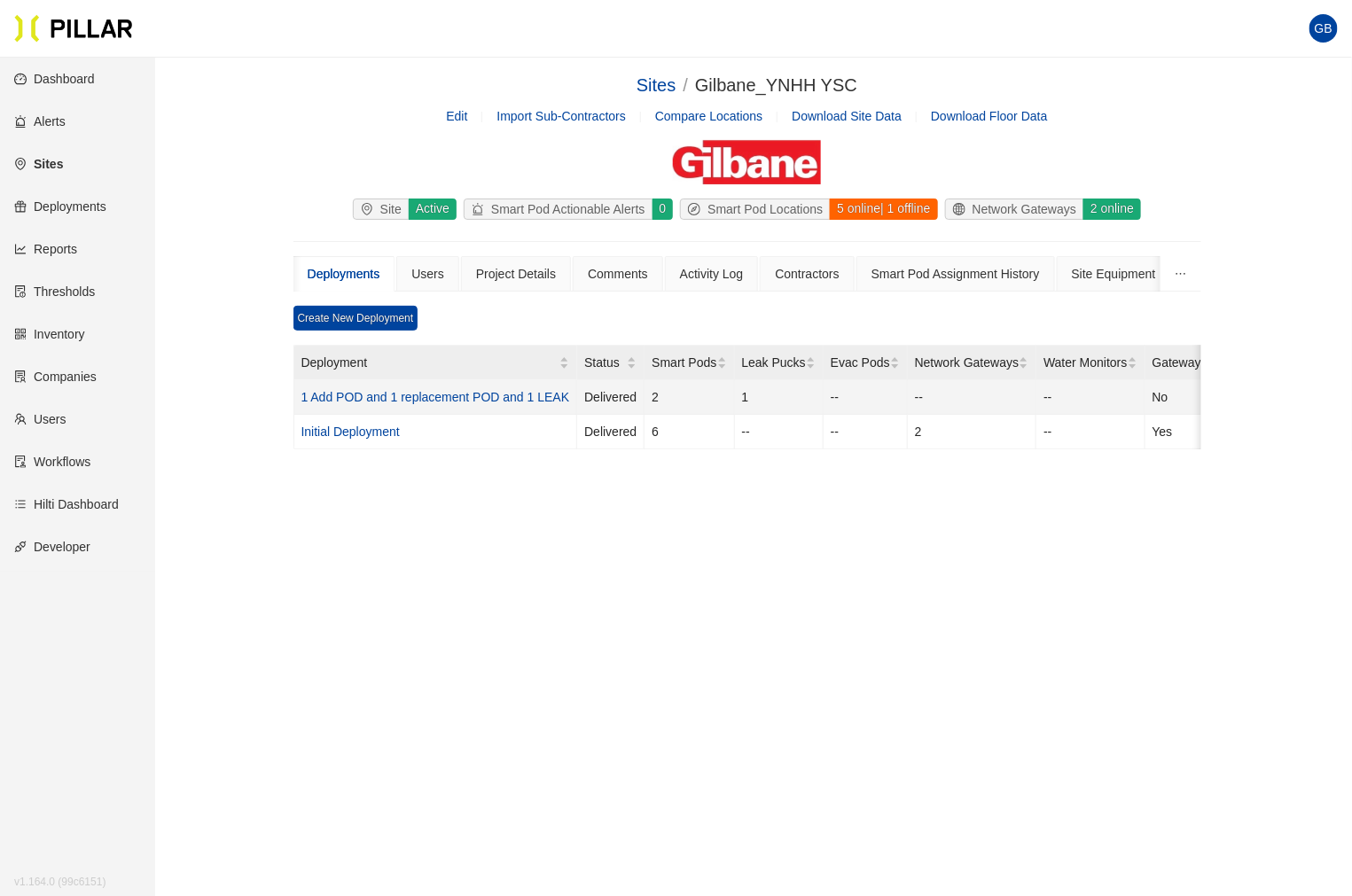
click at [438, 393] on link "1 Add POD and 1 replacement POD and 1 LEAK" at bounding box center [436, 397] width 269 height 14
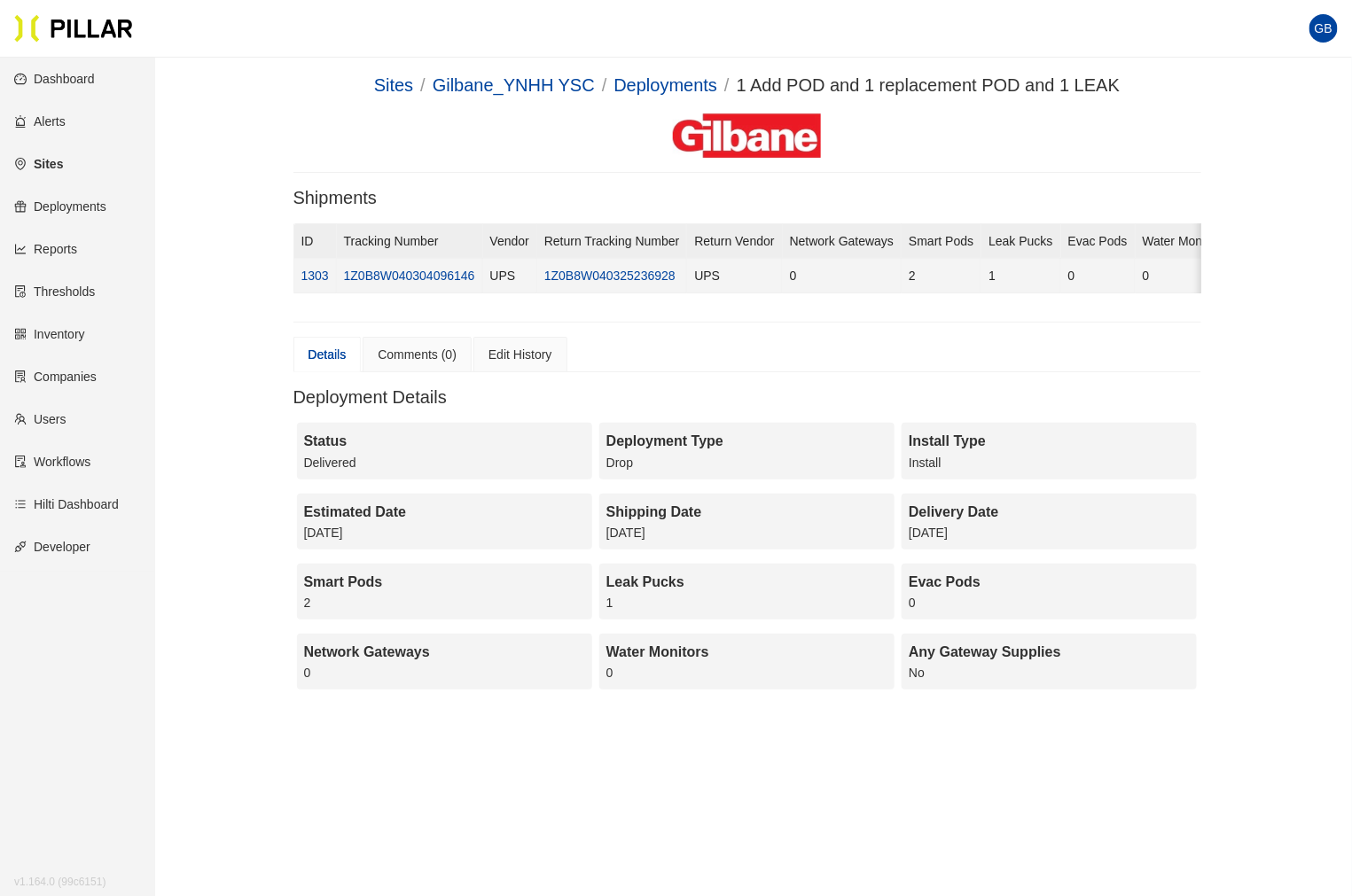
click at [447, 270] on link "1Z0B8W040304096146" at bounding box center [410, 276] width 131 height 14
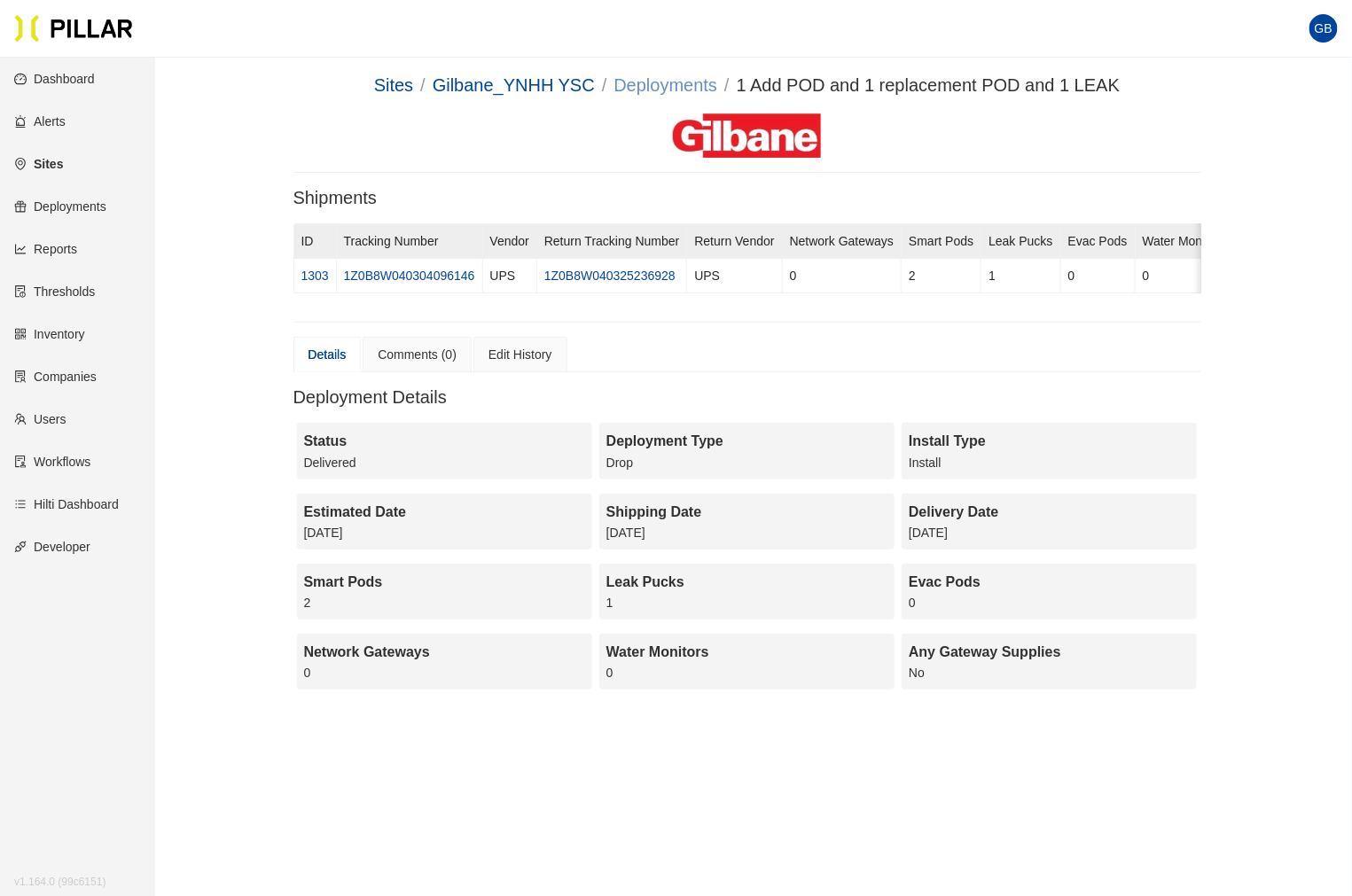
click at [654, 87] on link "Deployments" at bounding box center [665, 85] width 104 height 20
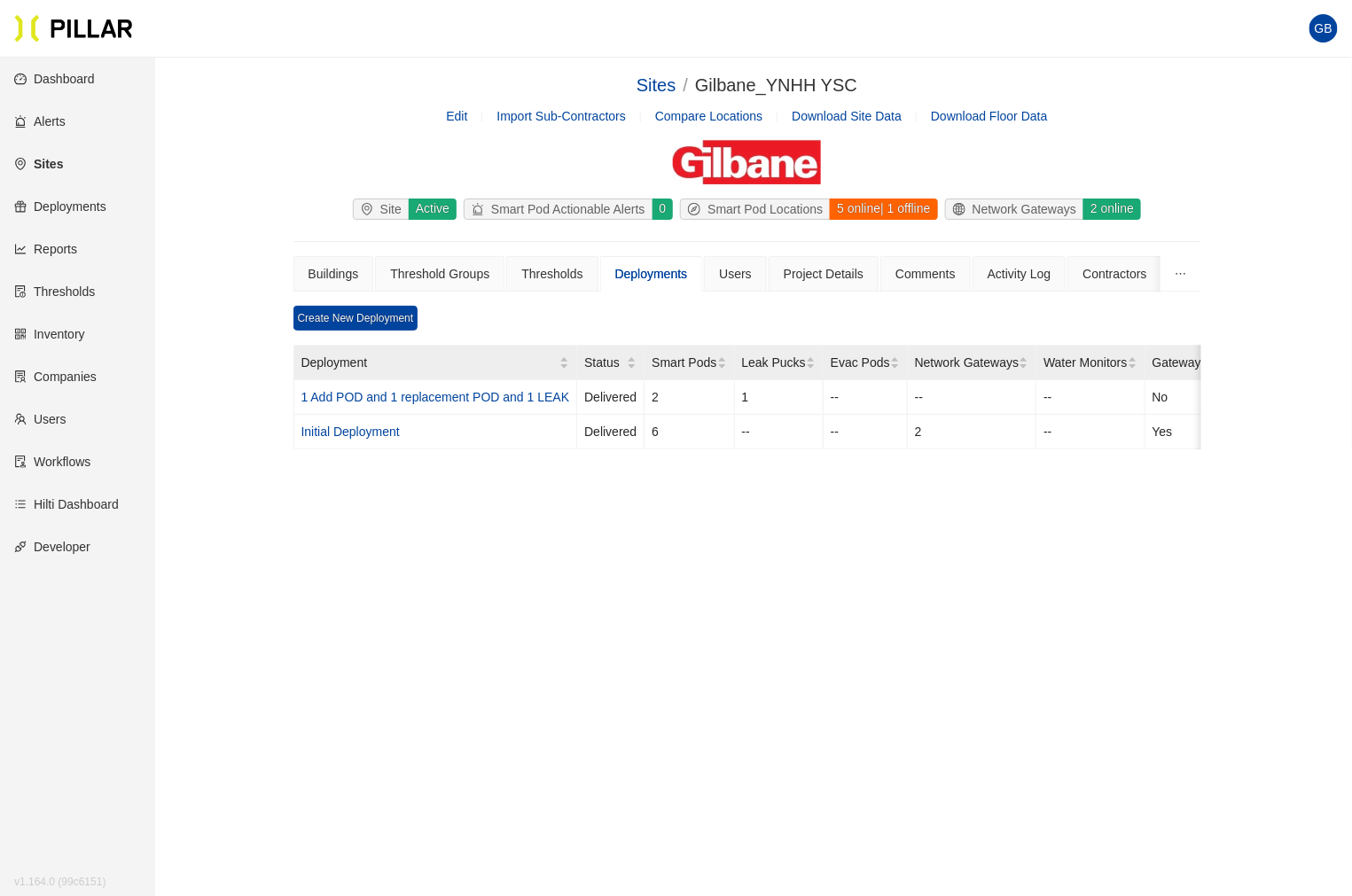
click at [1177, 272] on icon "ellipsis" at bounding box center [1181, 274] width 12 height 12
click at [1094, 365] on li "Site Equipment" at bounding box center [1090, 370] width 190 height 28
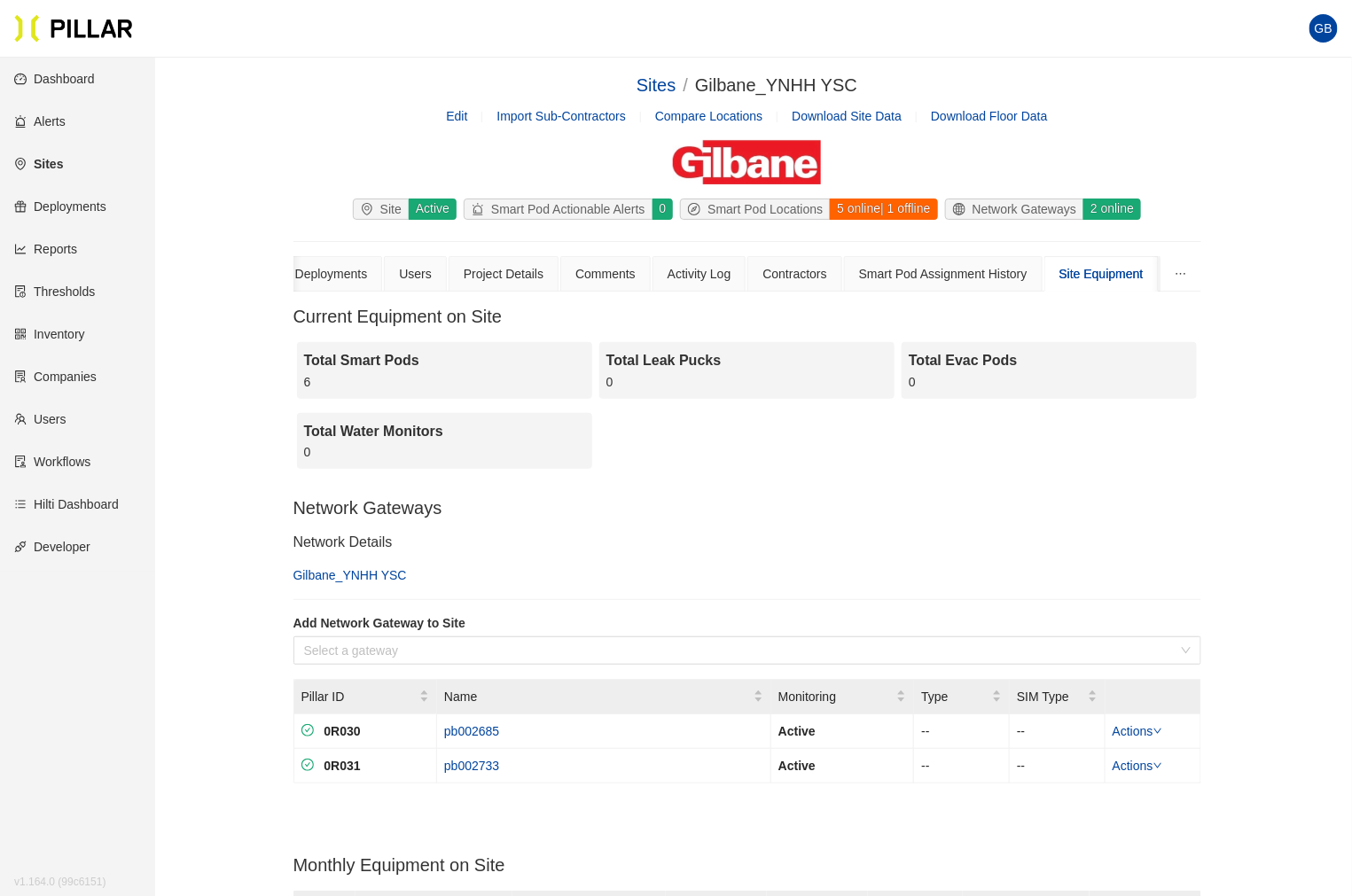
click at [677, 80] on span "Sites /" at bounding box center [665, 85] width 59 height 20
click at [661, 85] on link "Sites" at bounding box center [656, 85] width 39 height 20
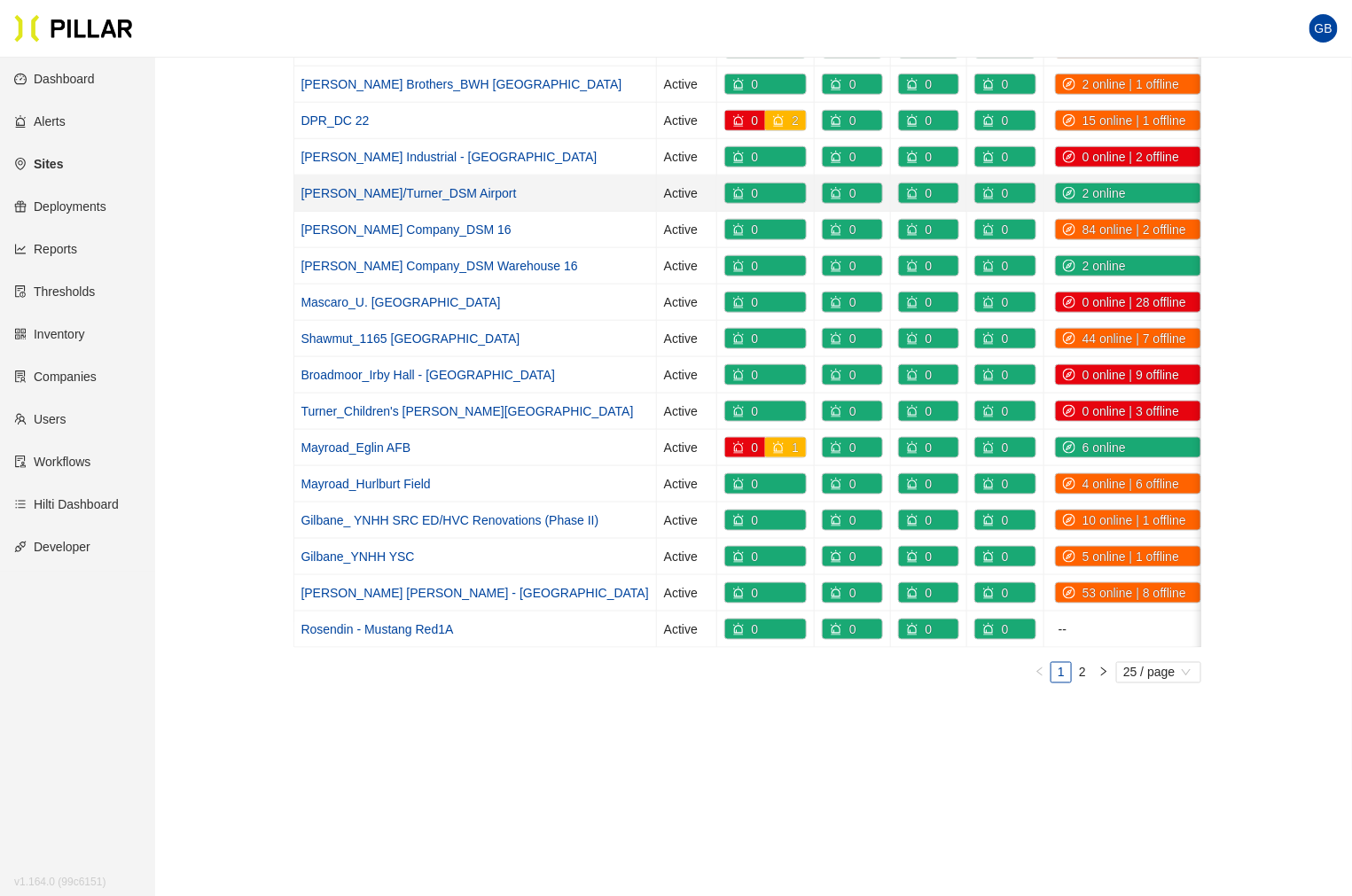
scroll to position [591, 0]
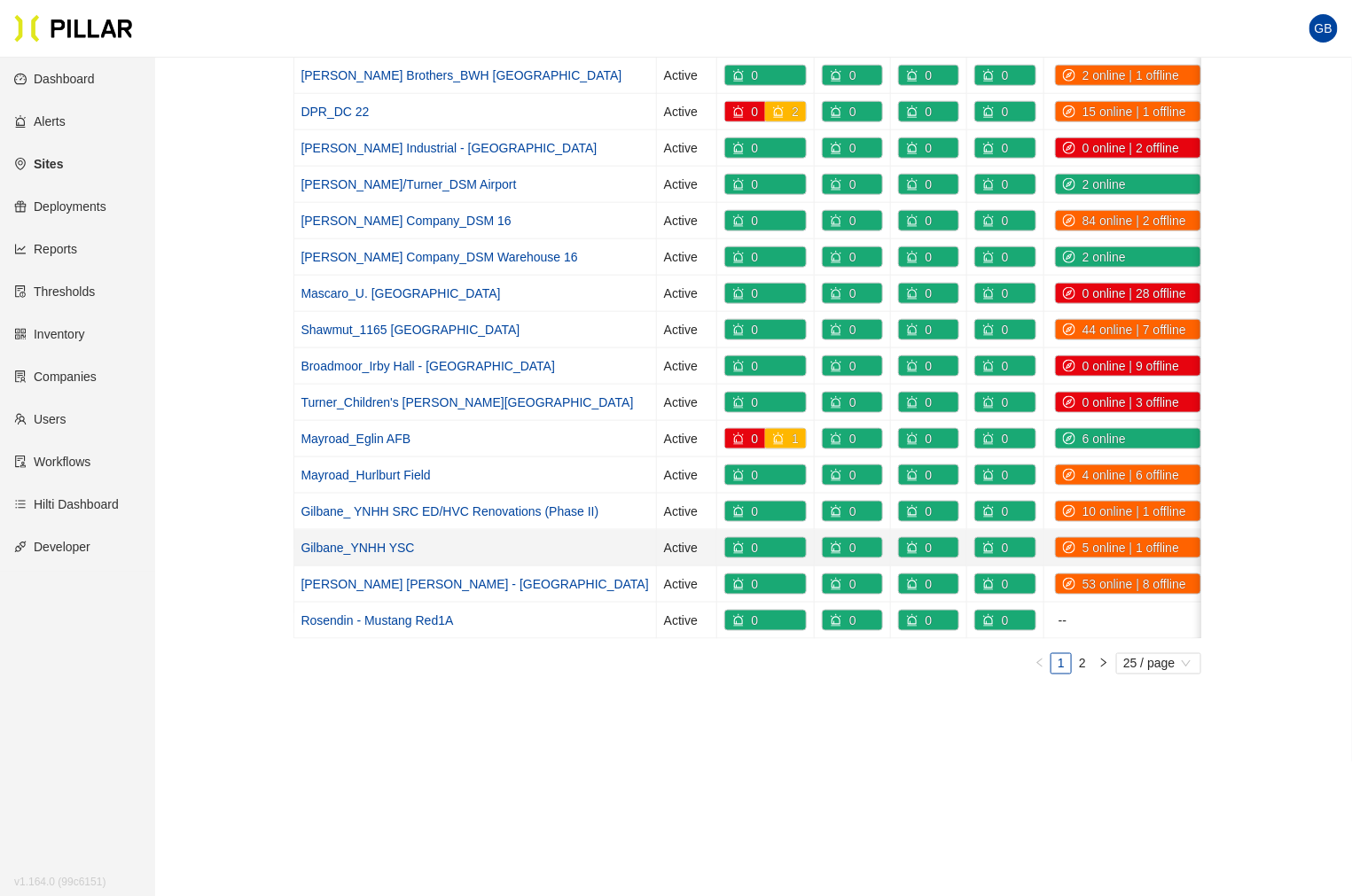
click at [389, 546] on link "Gilbane_YNHH YSC" at bounding box center [358, 548] width 114 height 14
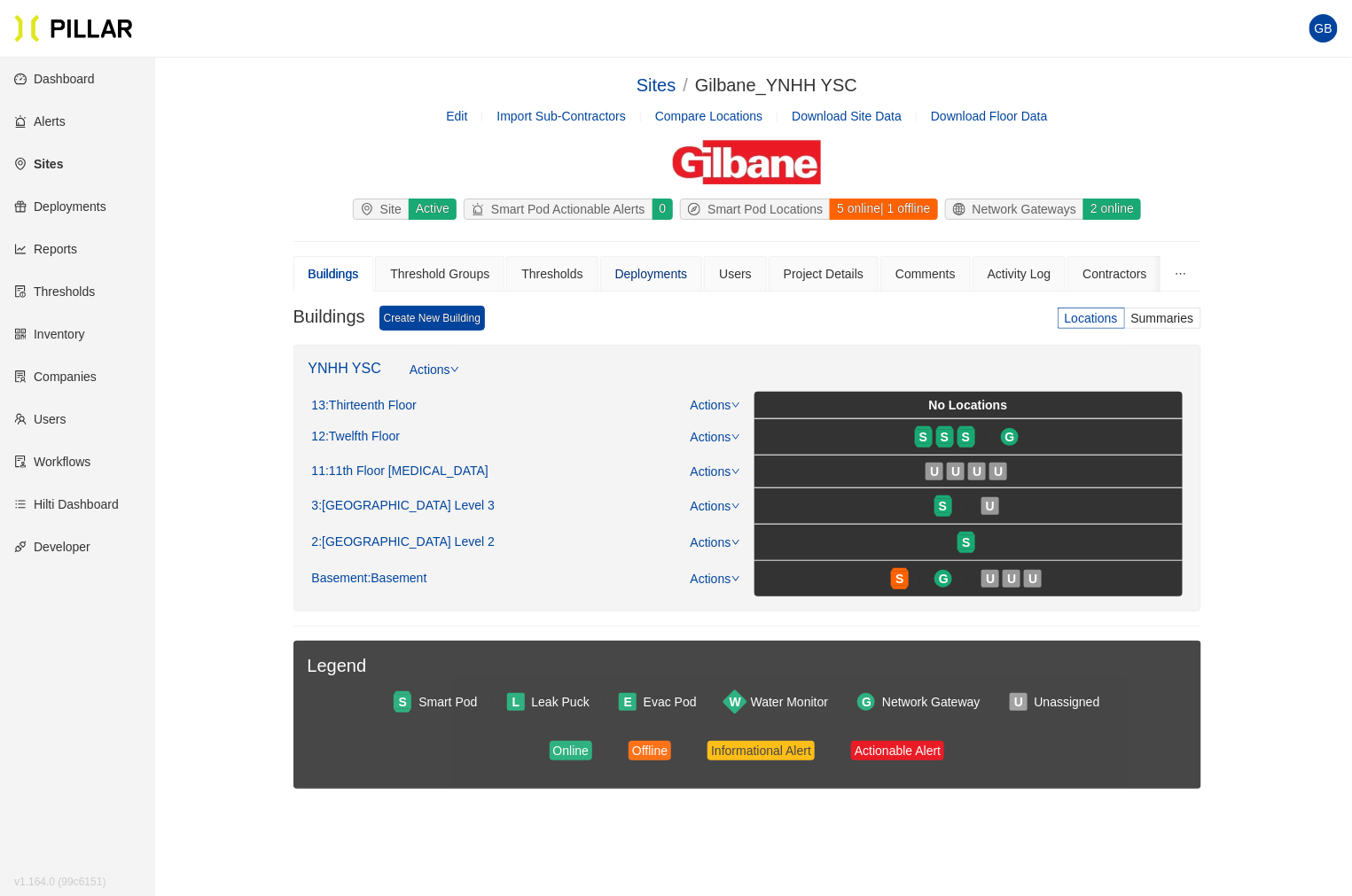
click at [661, 272] on div "Deployments" at bounding box center [651, 274] width 73 height 20
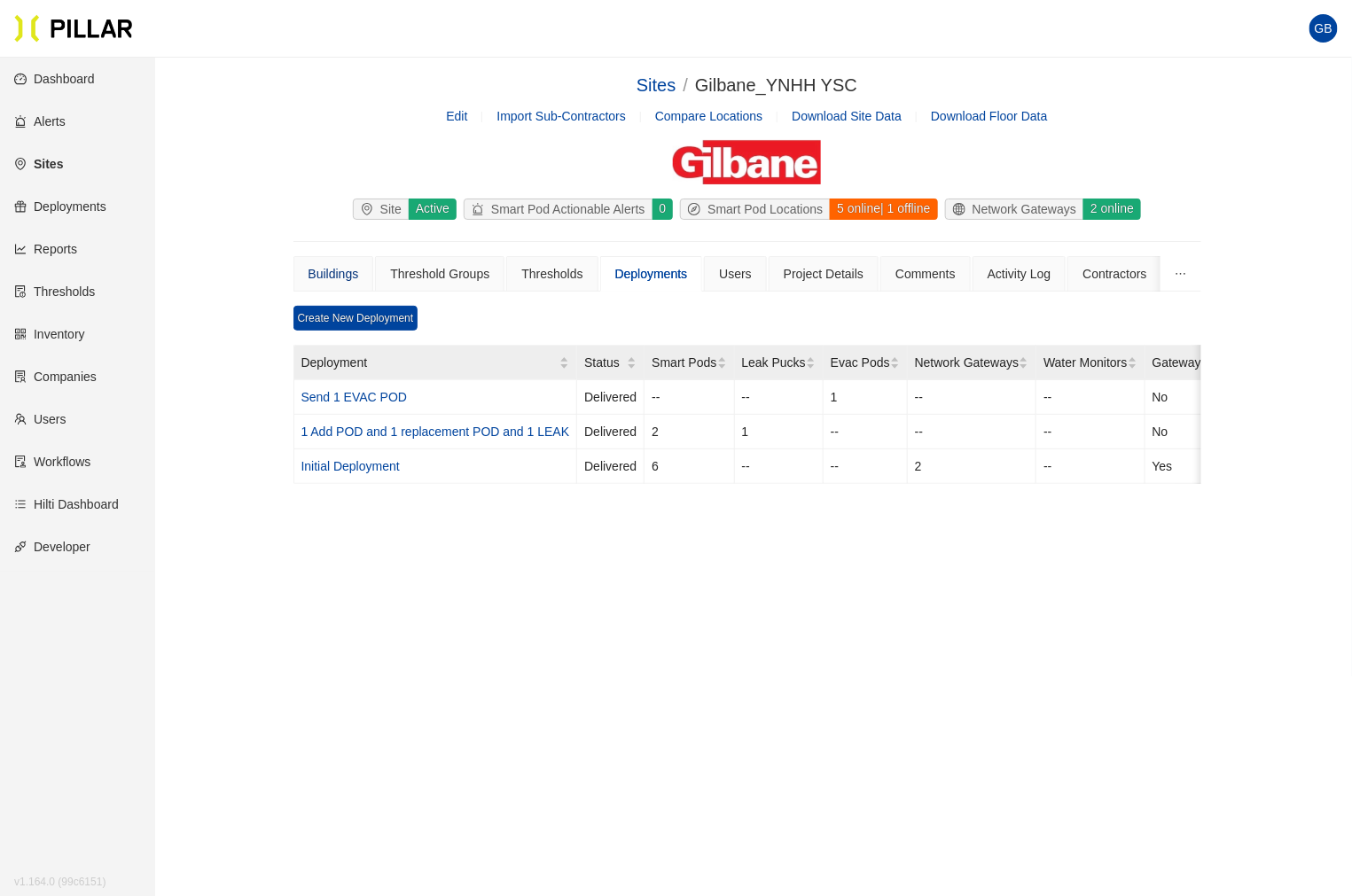
click at [338, 275] on div "Buildings" at bounding box center [334, 274] width 51 height 20
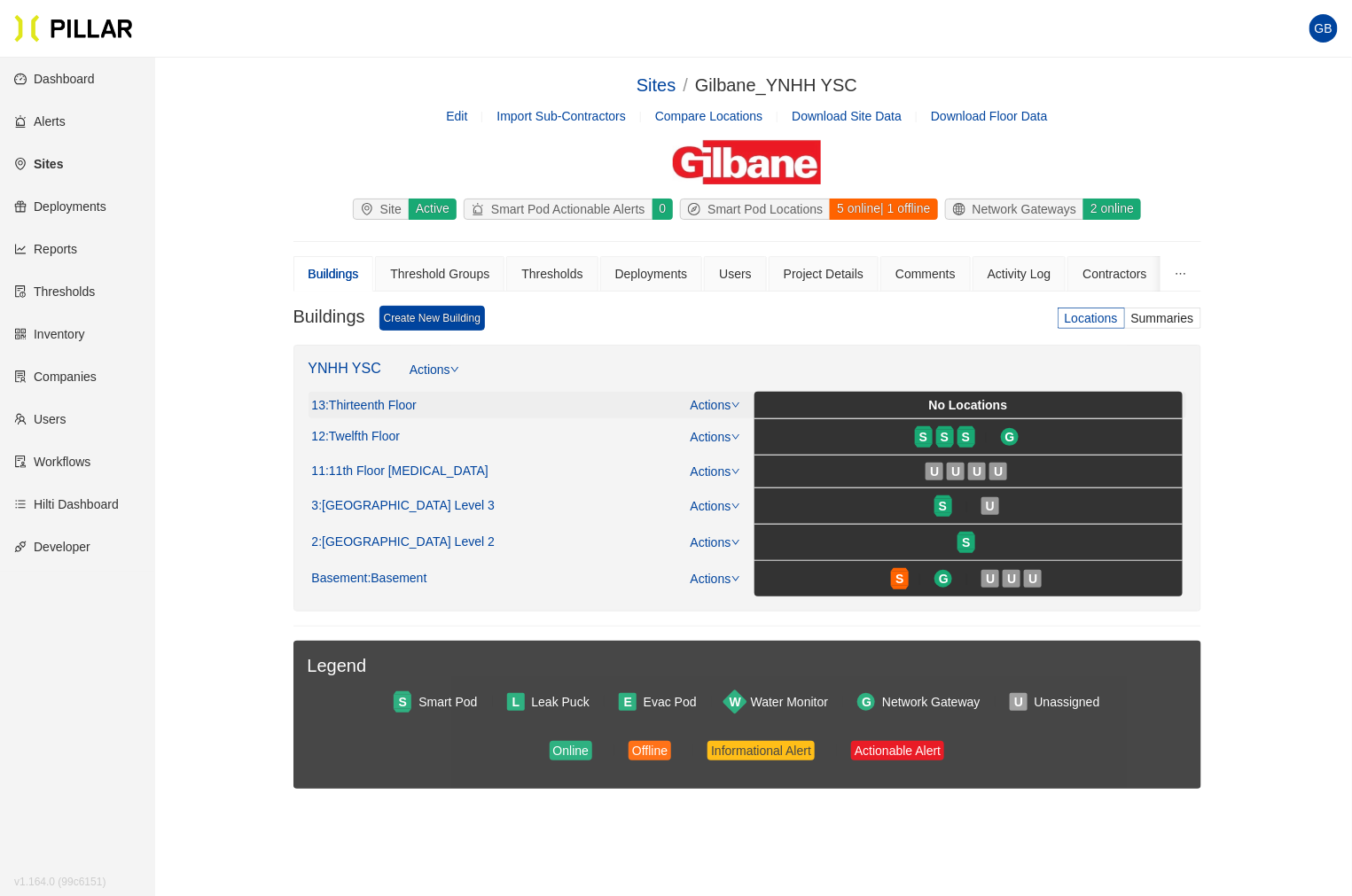
click at [896, 403] on div "No Locations" at bounding box center [968, 405] width 421 height 20
click at [901, 399] on div "No Locations" at bounding box center [968, 405] width 421 height 20
click at [731, 401] on icon "down" at bounding box center [735, 405] width 9 height 9
click at [758, 424] on link "View/Edit Floor Plan" at bounding box center [752, 433] width 112 height 20
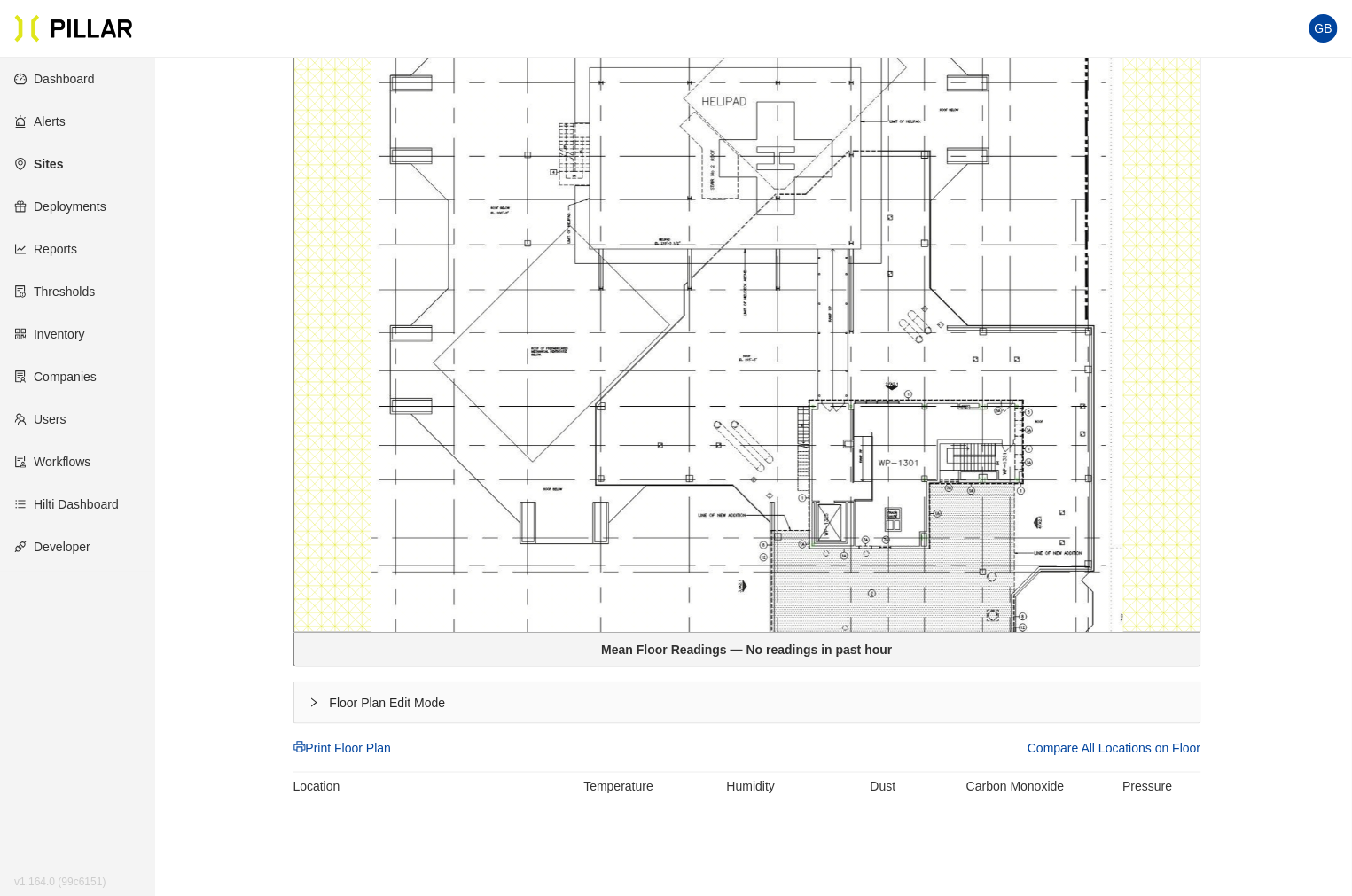
scroll to position [541, 0]
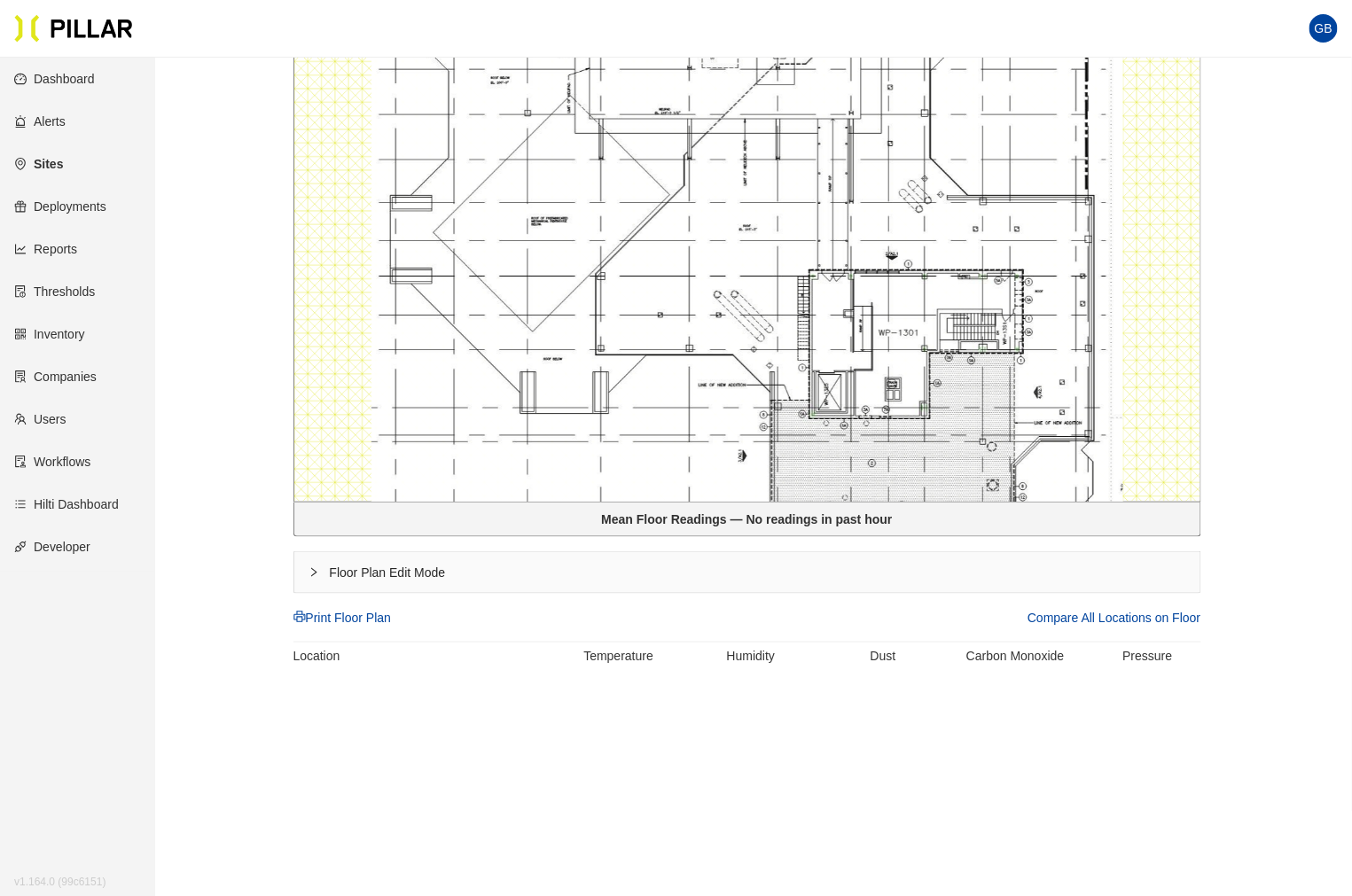
click at [381, 573] on div "Floor Plan Edit Mode" at bounding box center [747, 573] width 906 height 41
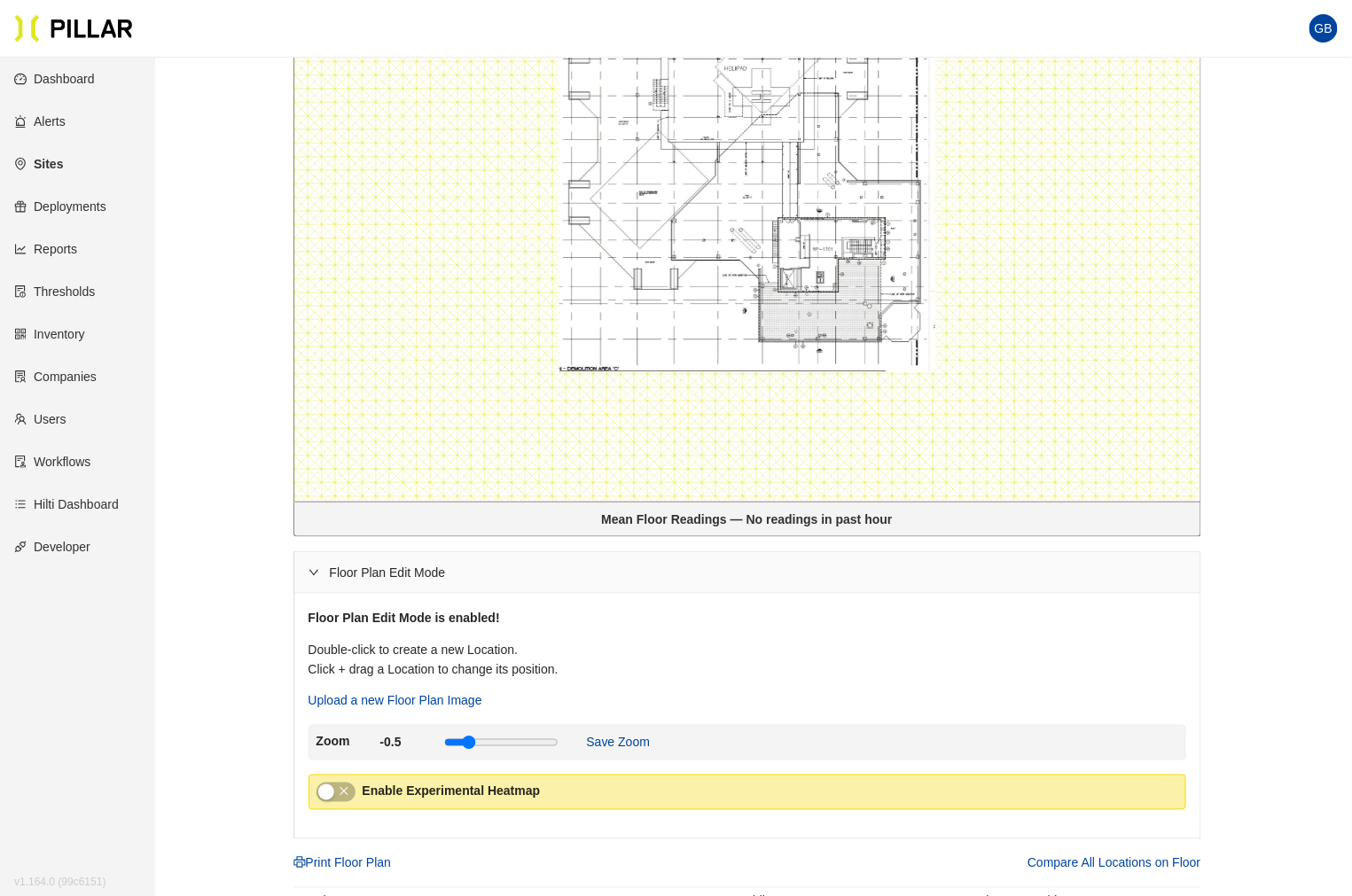
drag, startPoint x: 1313, startPoint y: 410, endPoint x: 1290, endPoint y: 431, distance: 31.1
click at [1290, 431] on main "Sites / Gilbane_YNHH YSC / YNHH YSC / Thirteenth Floor / Edit Rooms Compare All…" at bounding box center [676, 329] width 1352 height 1625
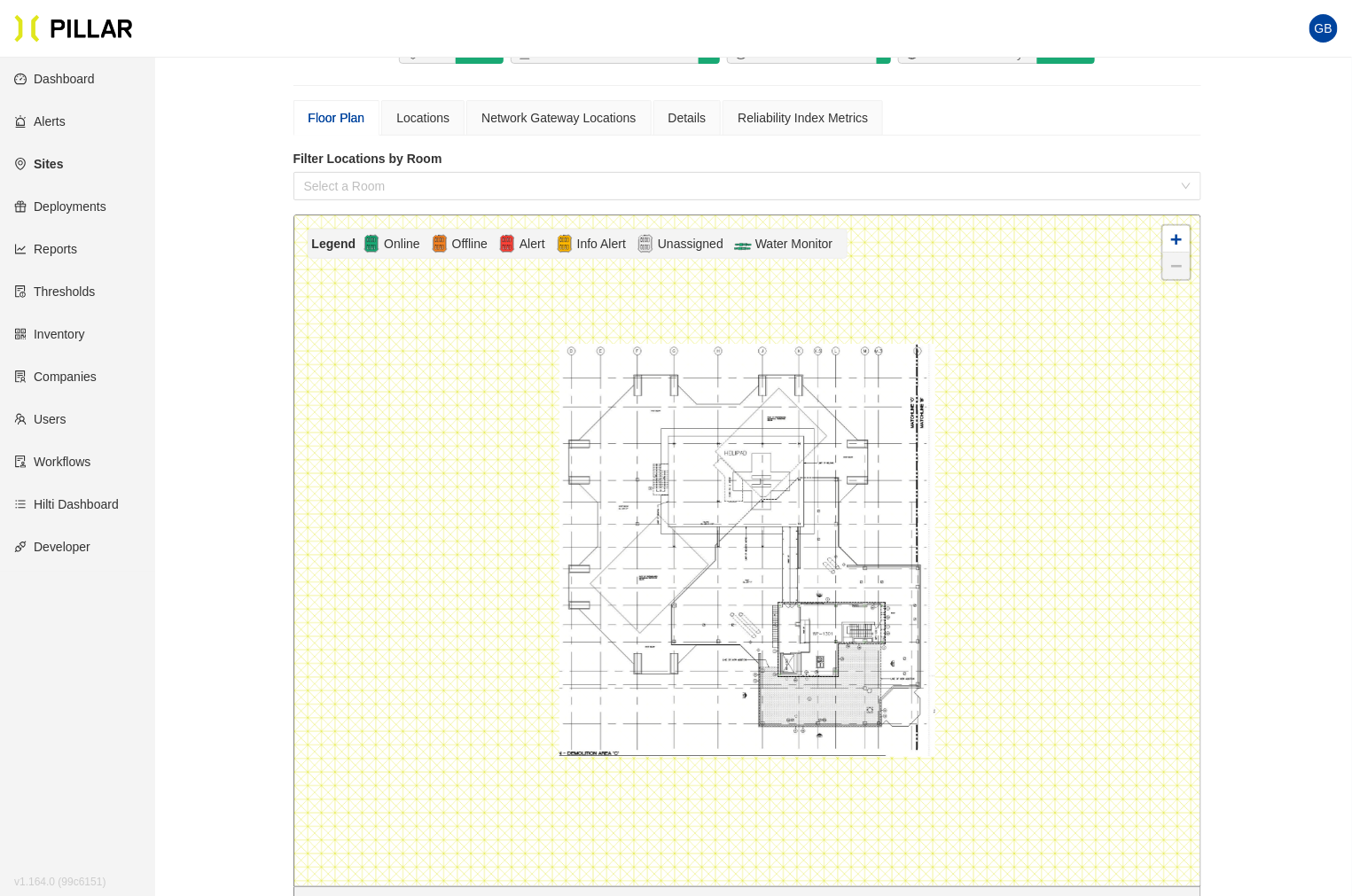
scroll to position [146, 0]
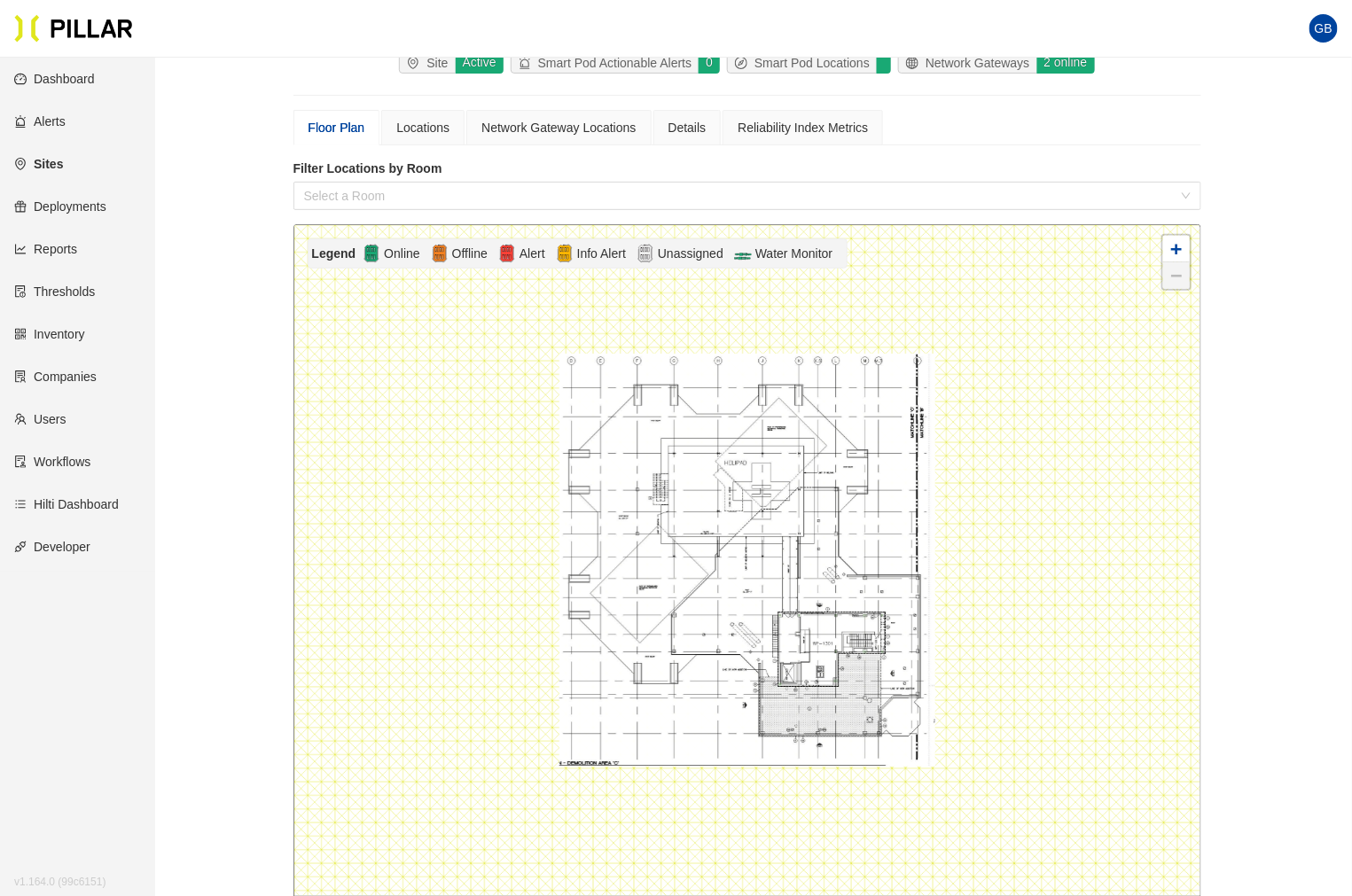
click at [704, 491] on div at bounding box center [747, 560] width 906 height 670
click at [704, 490] on div at bounding box center [747, 560] width 906 height 670
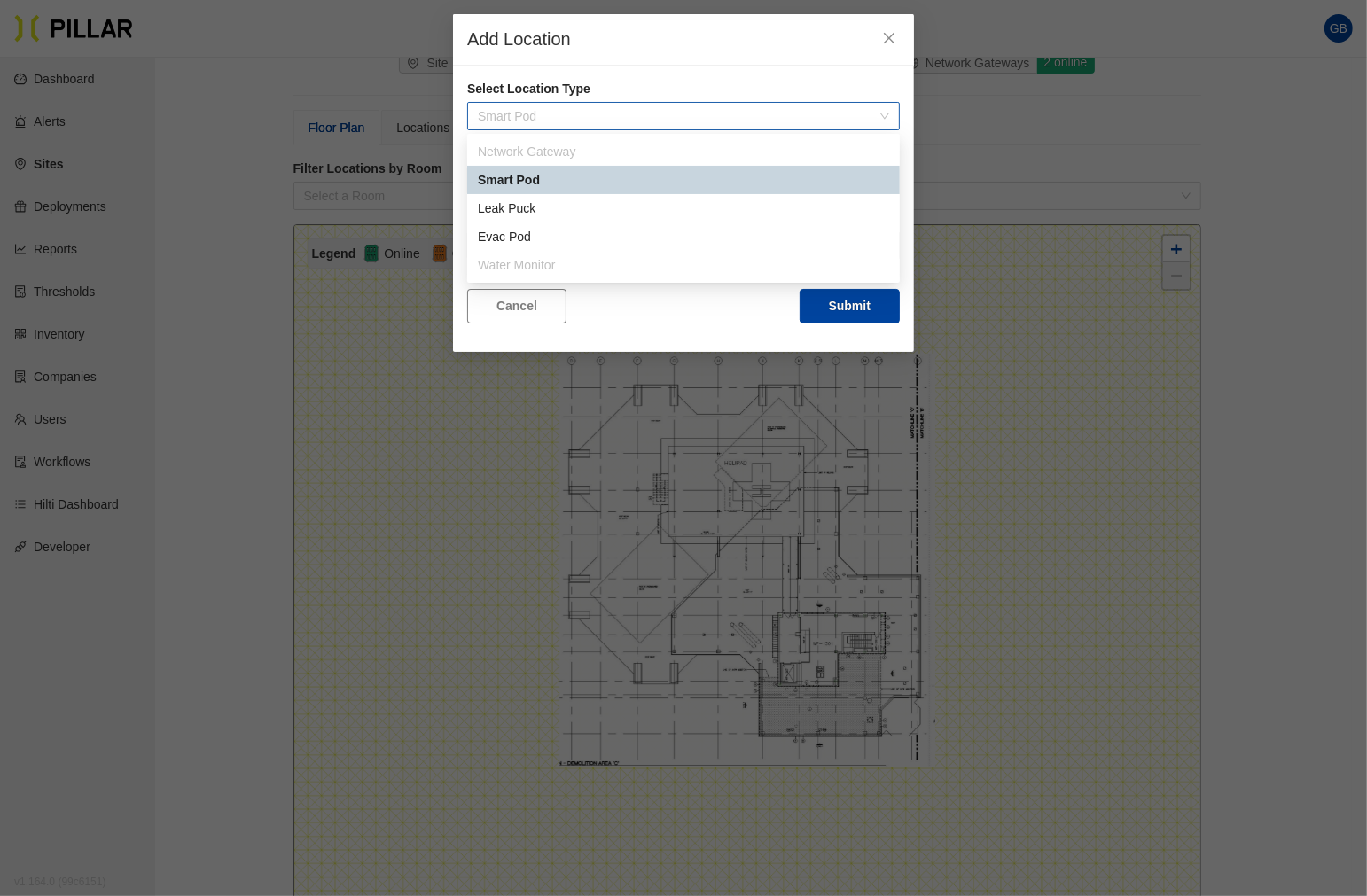
click at [563, 112] on span "Smart Pod" at bounding box center [684, 116] width 412 height 27
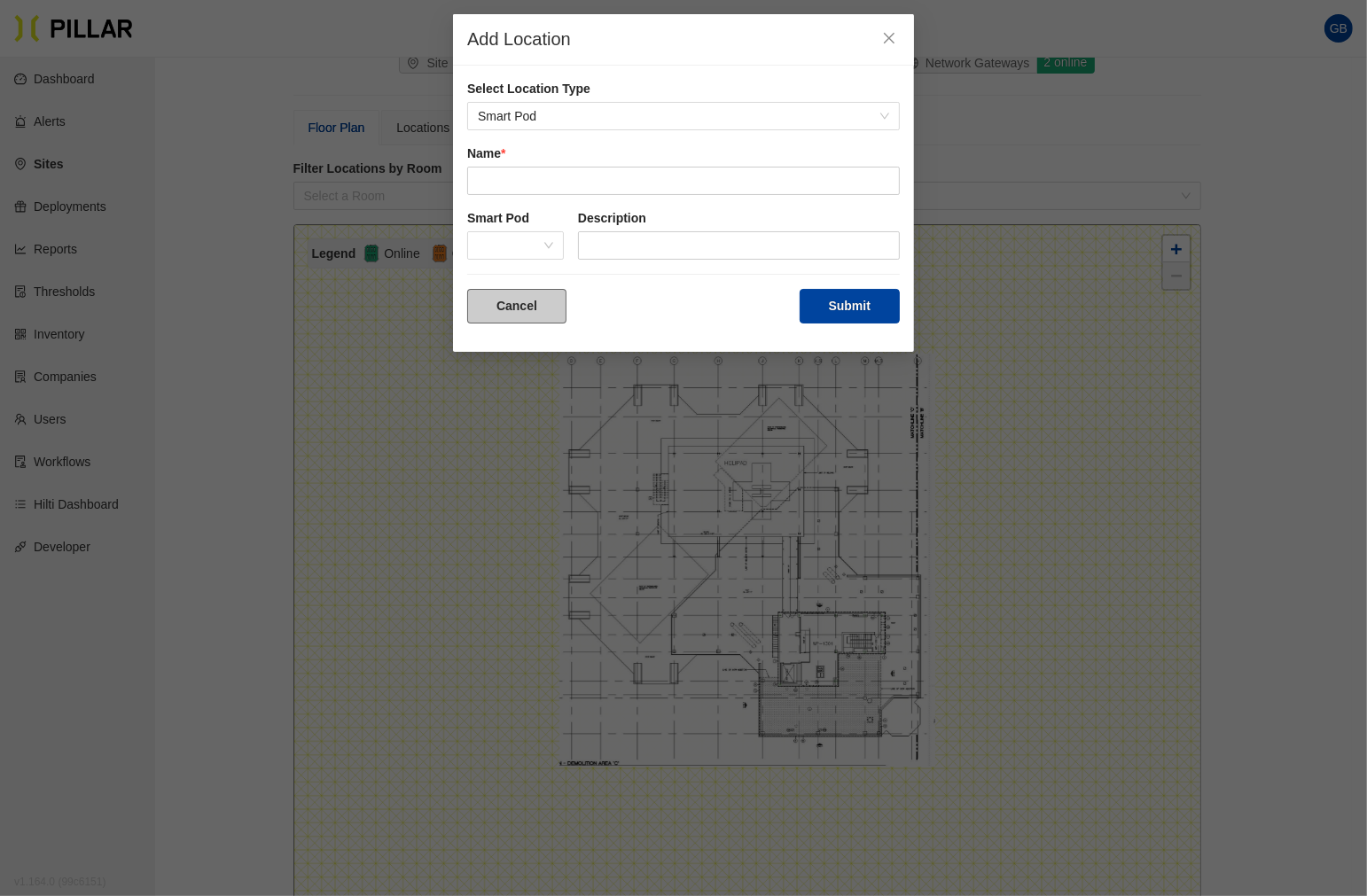
click at [512, 305] on button "Cancel" at bounding box center [517, 306] width 99 height 35
